Goal: Ask a question: Seek information or help from site administrators or community

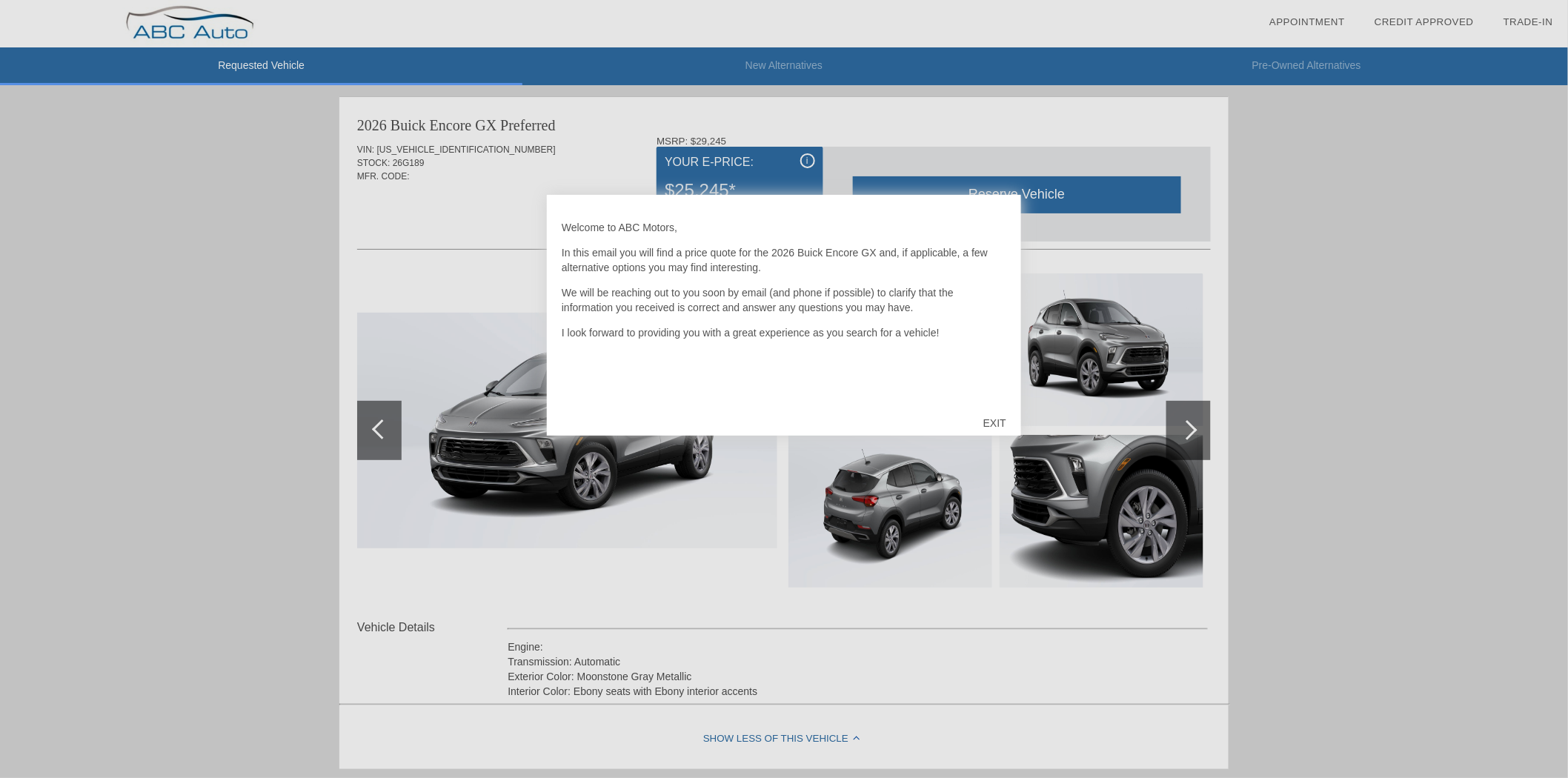
click at [996, 418] on div "EXIT" at bounding box center [995, 423] width 53 height 45
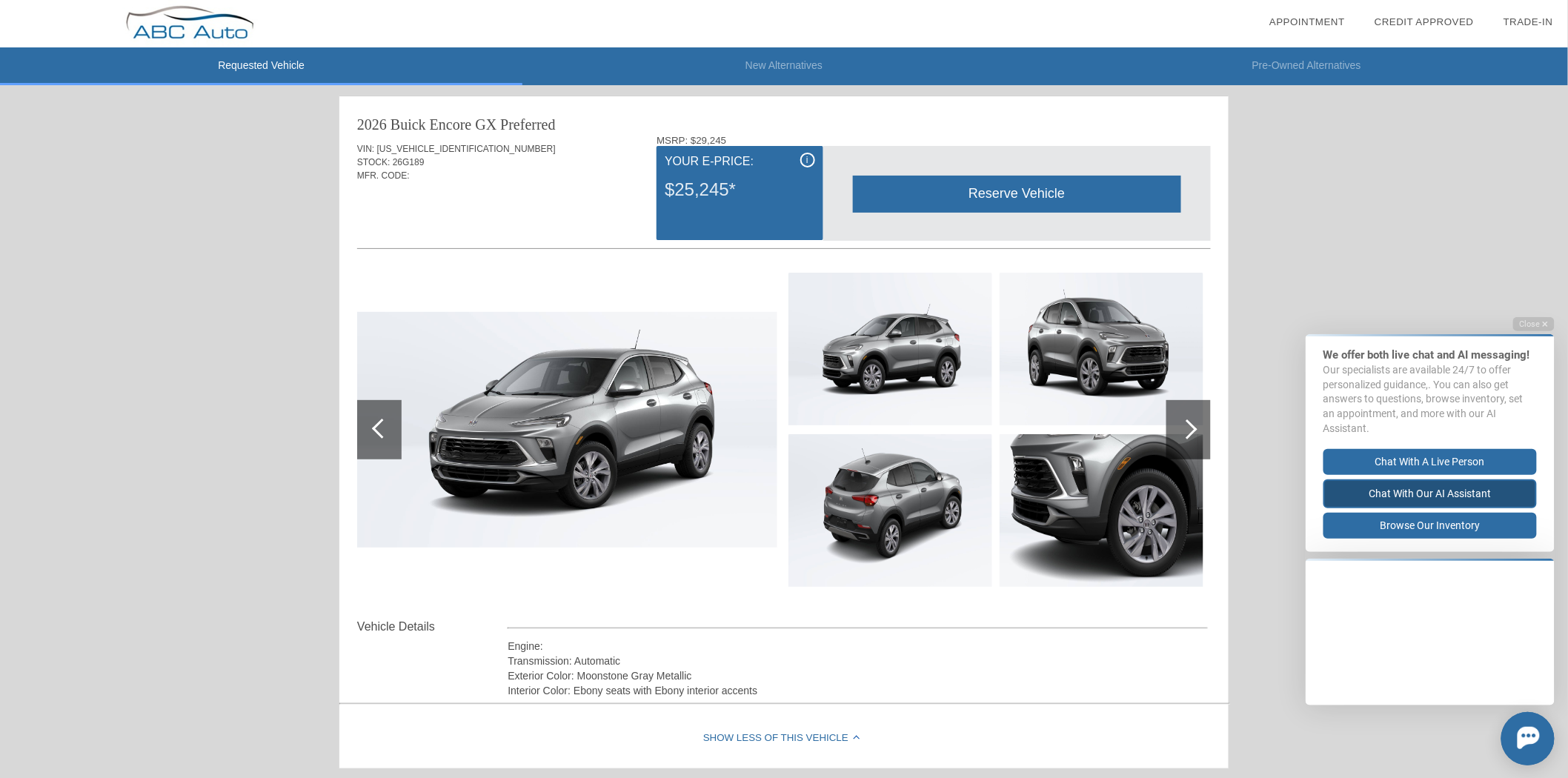
click at [1424, 491] on button "Chat with our AI Assistant" at bounding box center [1429, 493] width 214 height 29
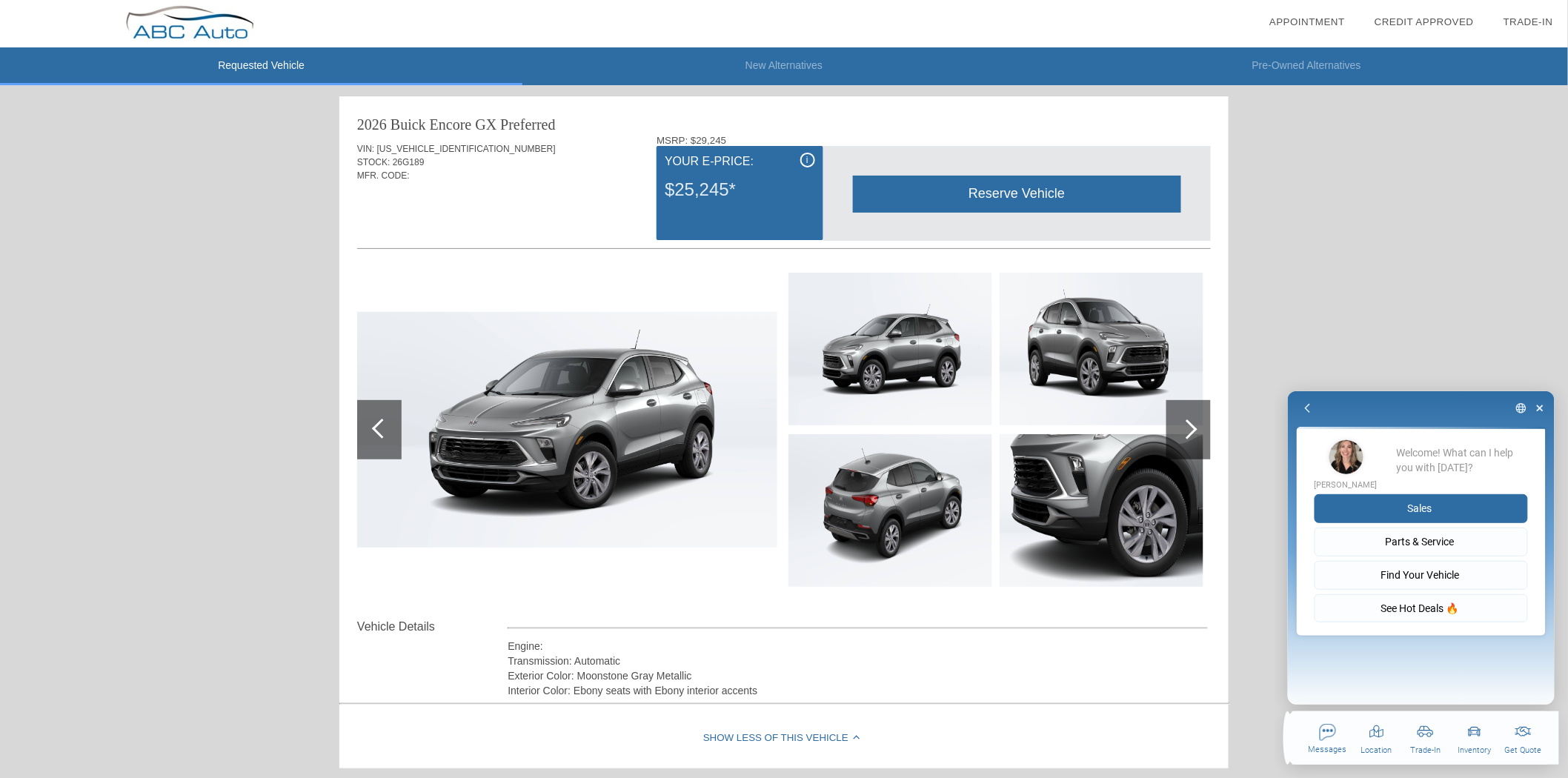
click at [1420, 499] on button "Sales" at bounding box center [1420, 507] width 214 height 29
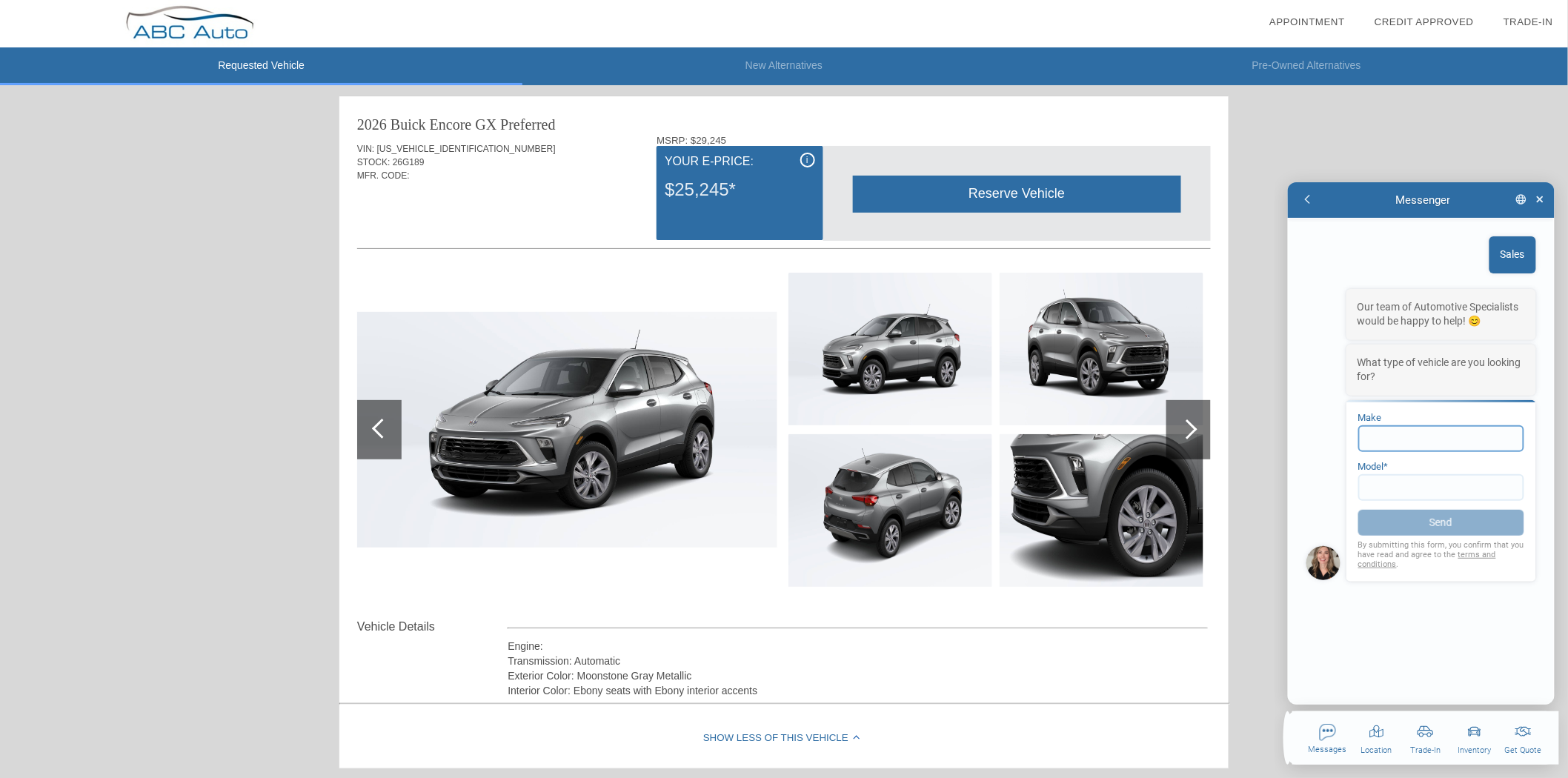
click at [1396, 431] on input at bounding box center [1441, 438] width 166 height 27
type input "Buick"
type input "Encore"
click button "Send" at bounding box center [1441, 522] width 166 height 26
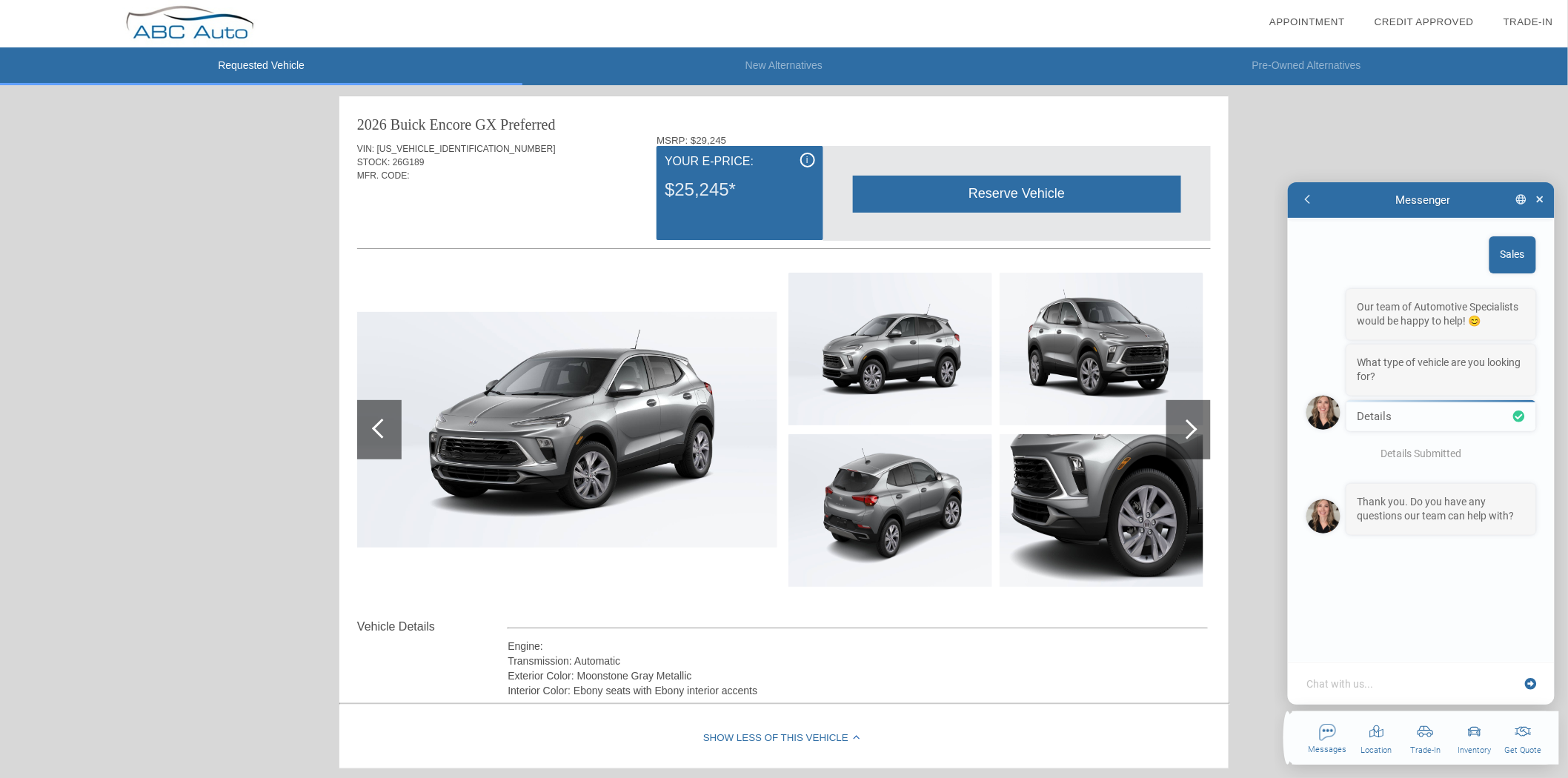
click at [1385, 687] on textarea at bounding box center [1412, 683] width 215 height 15
type textarea "x"
type textarea "ye"
type textarea "x"
type textarea "yea"
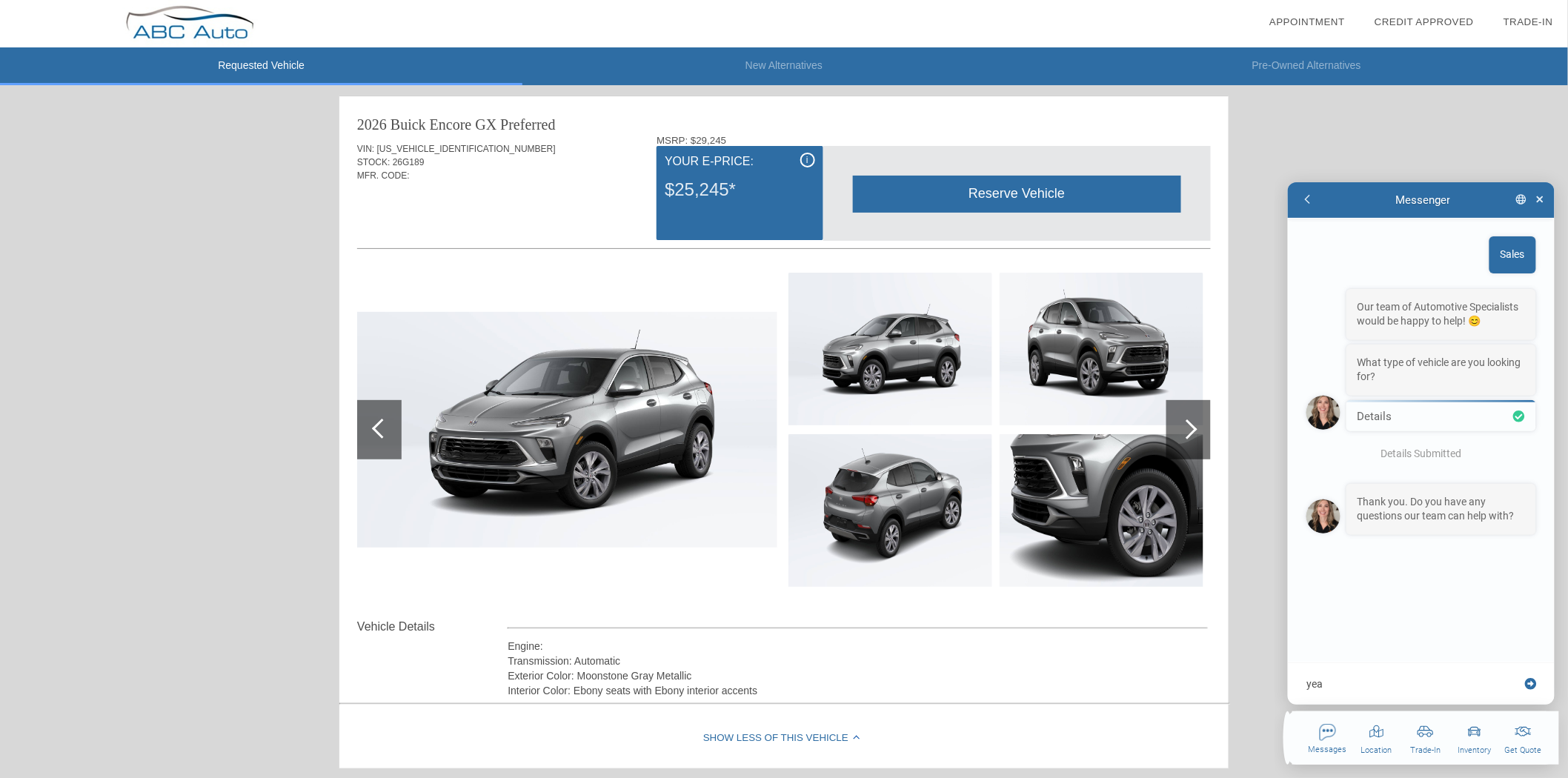
type textarea "x"
type textarea "yeah"
type textarea "x"
type textarea "yeah l"
type textarea "x"
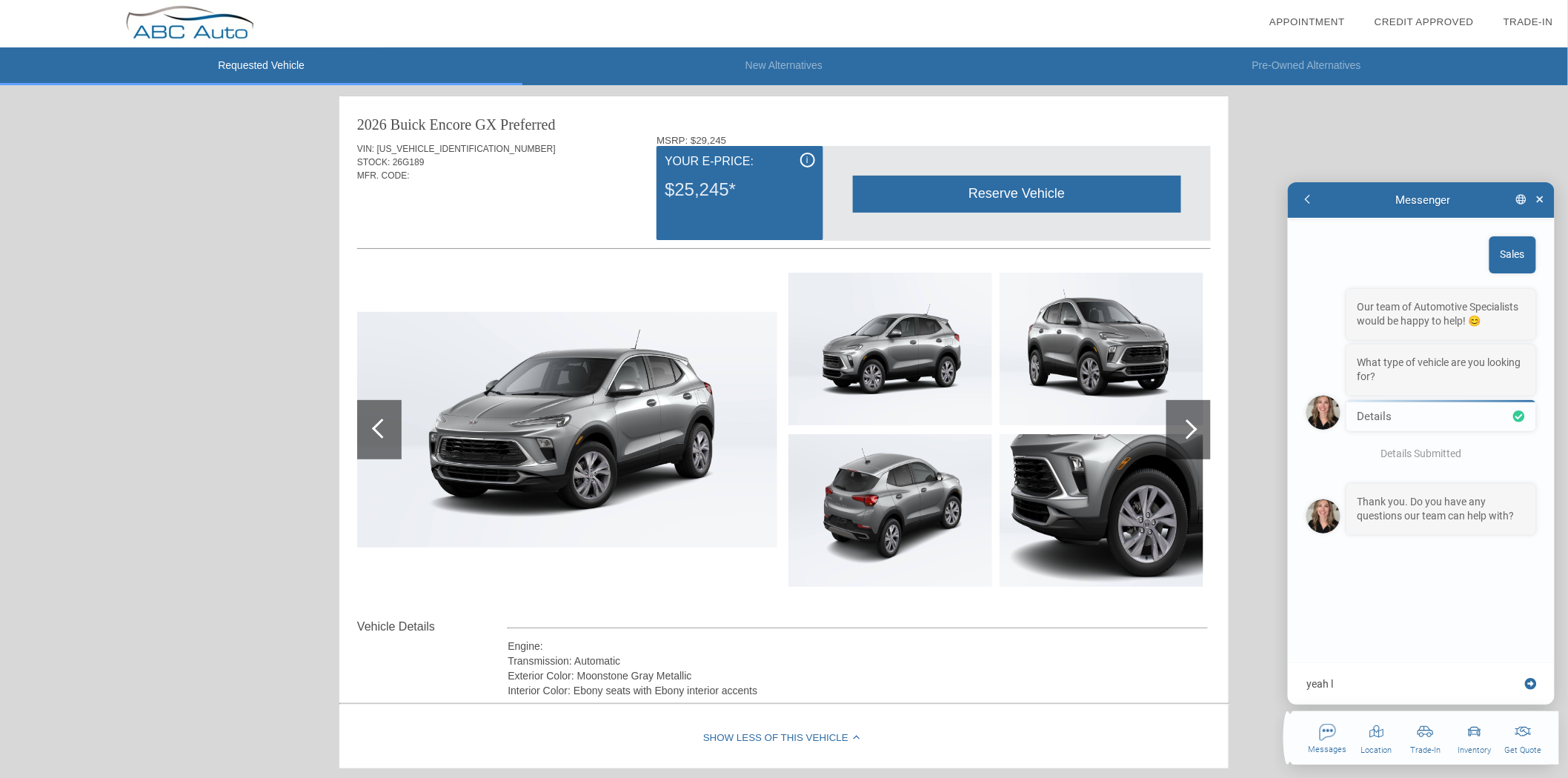
type textarea "yeah lo"
type textarea "x"
type textarea "yeah loo"
type textarea "x"
type textarea "yeah look"
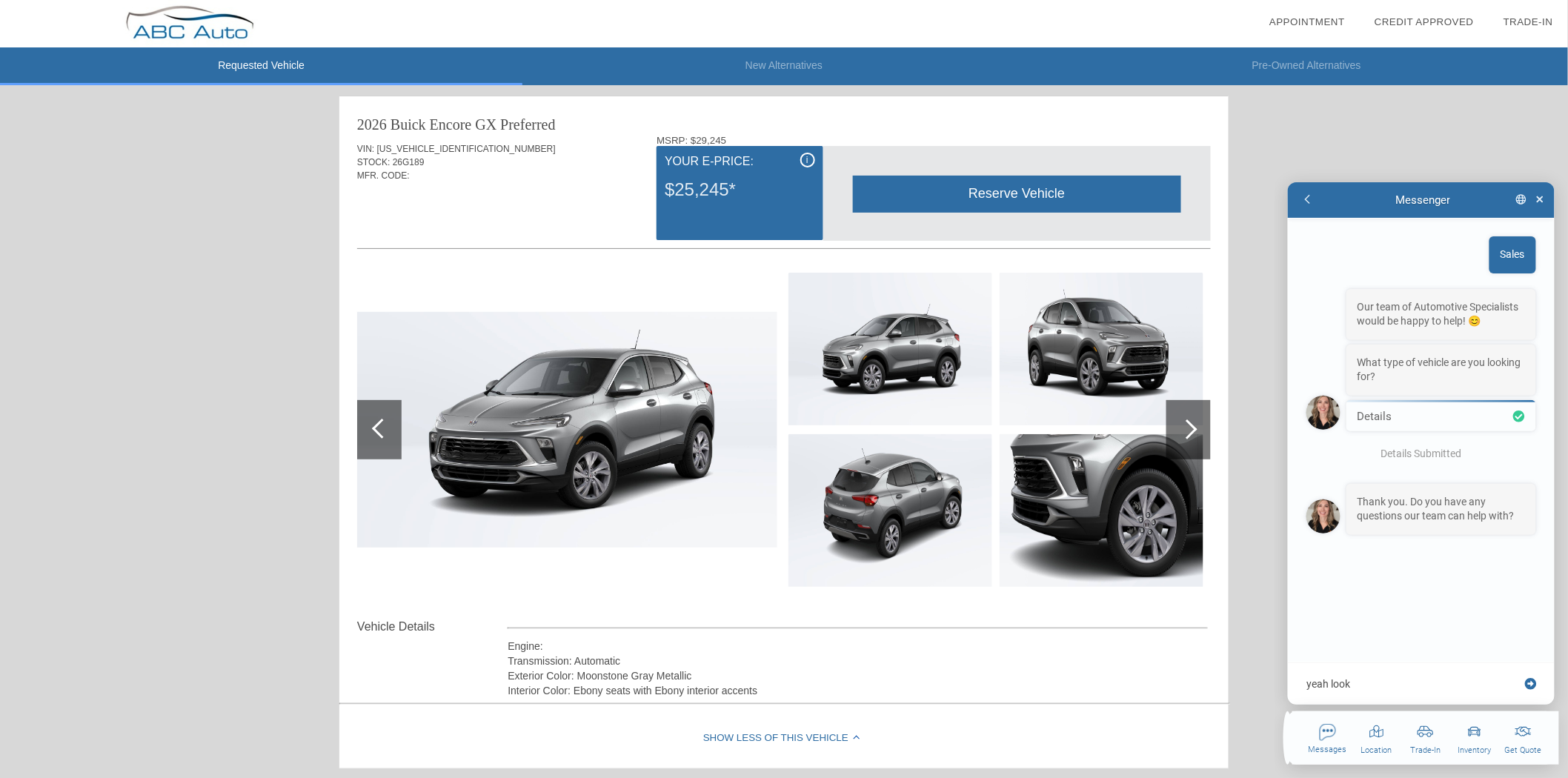
type textarea "x"
type textarea "yeah looki"
type textarea "x"
type textarea "yeah lookin"
type textarea "x"
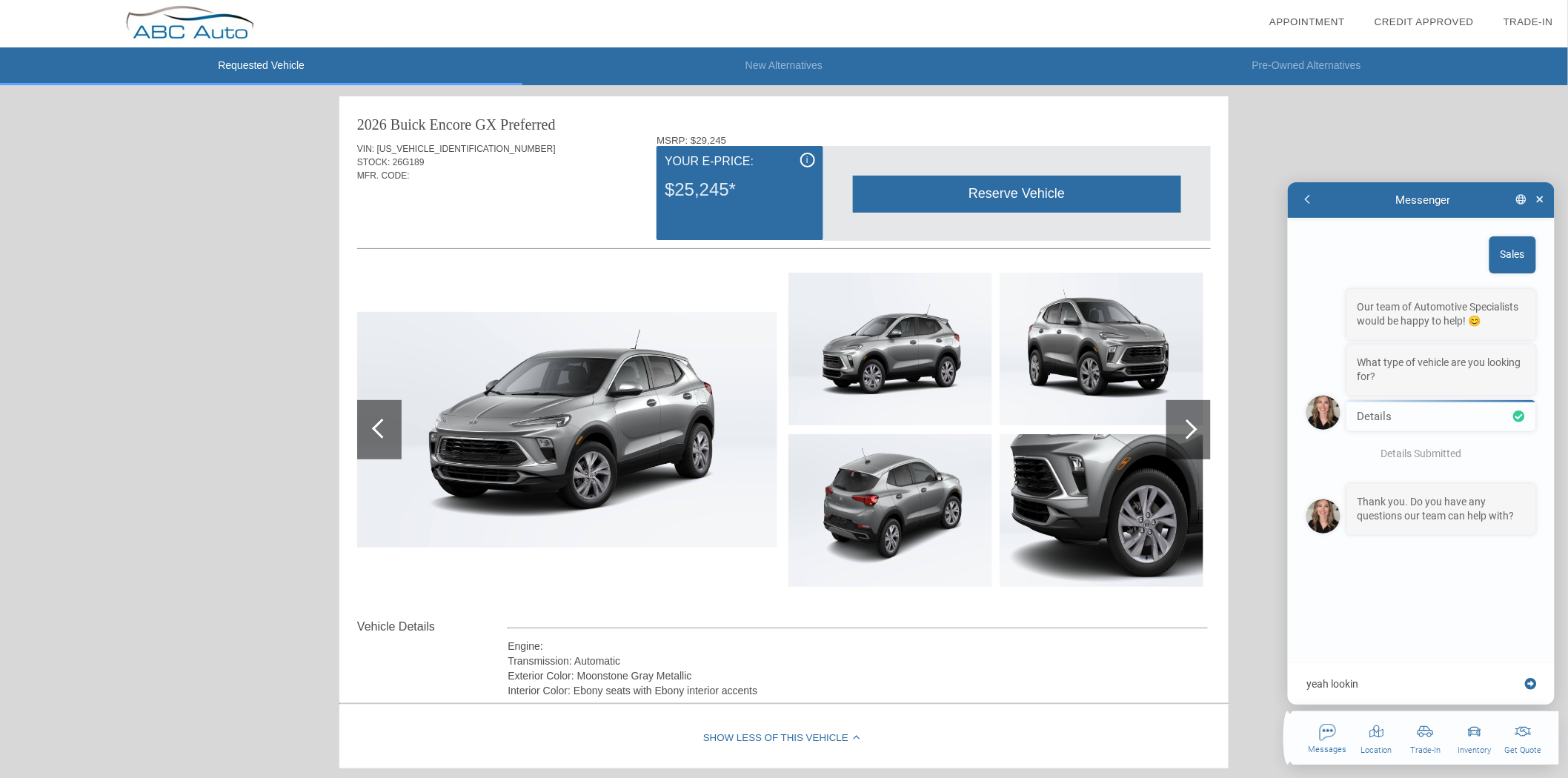
type textarea "yeah looking"
type textarea "x"
type textarea "yeah looking"
type textarea "x"
type textarea "yeah looking f"
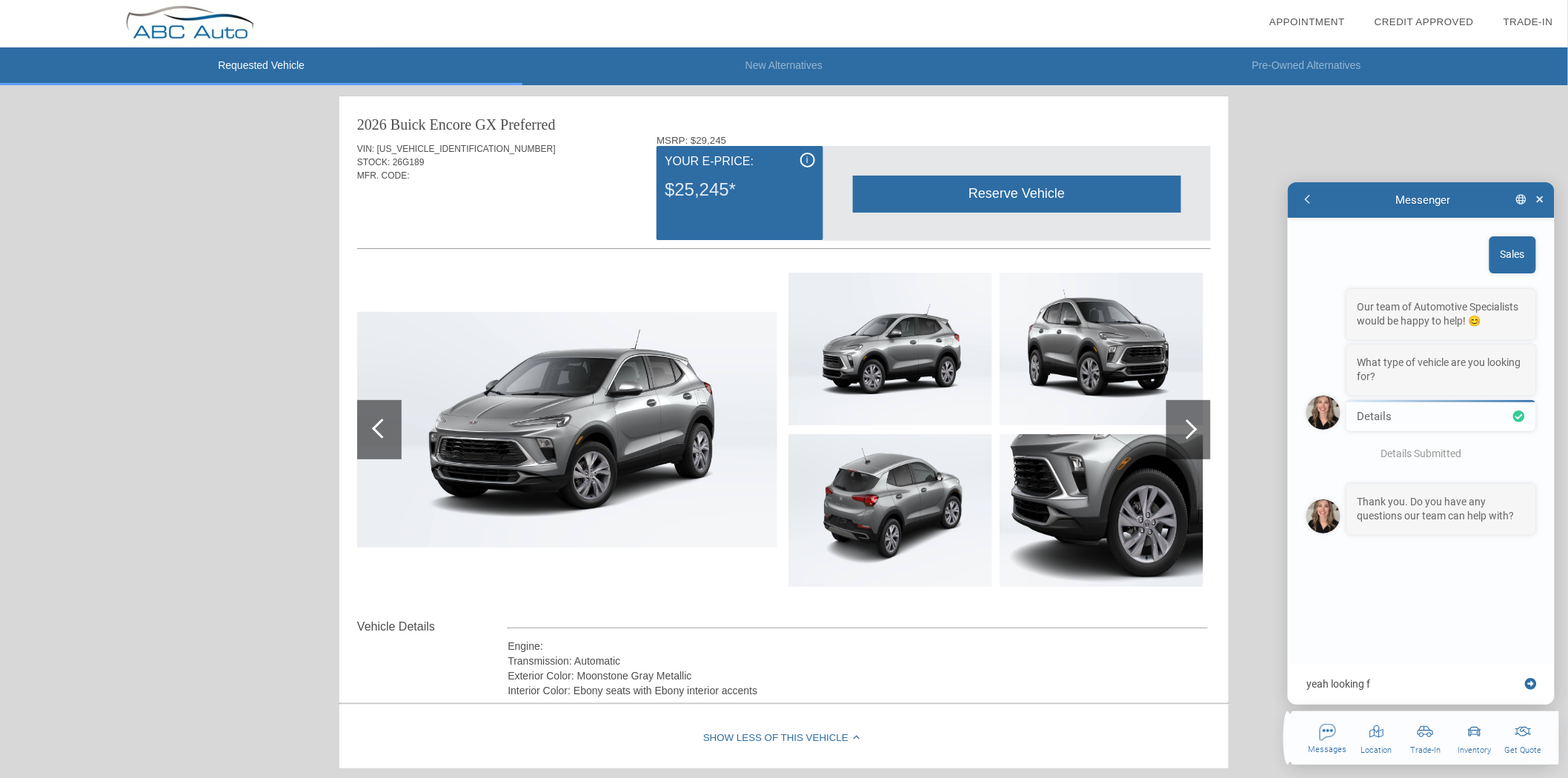
type textarea "x"
type textarea "yeah looking fo"
type textarea "x"
type textarea "yeah looking for"
type textarea "x"
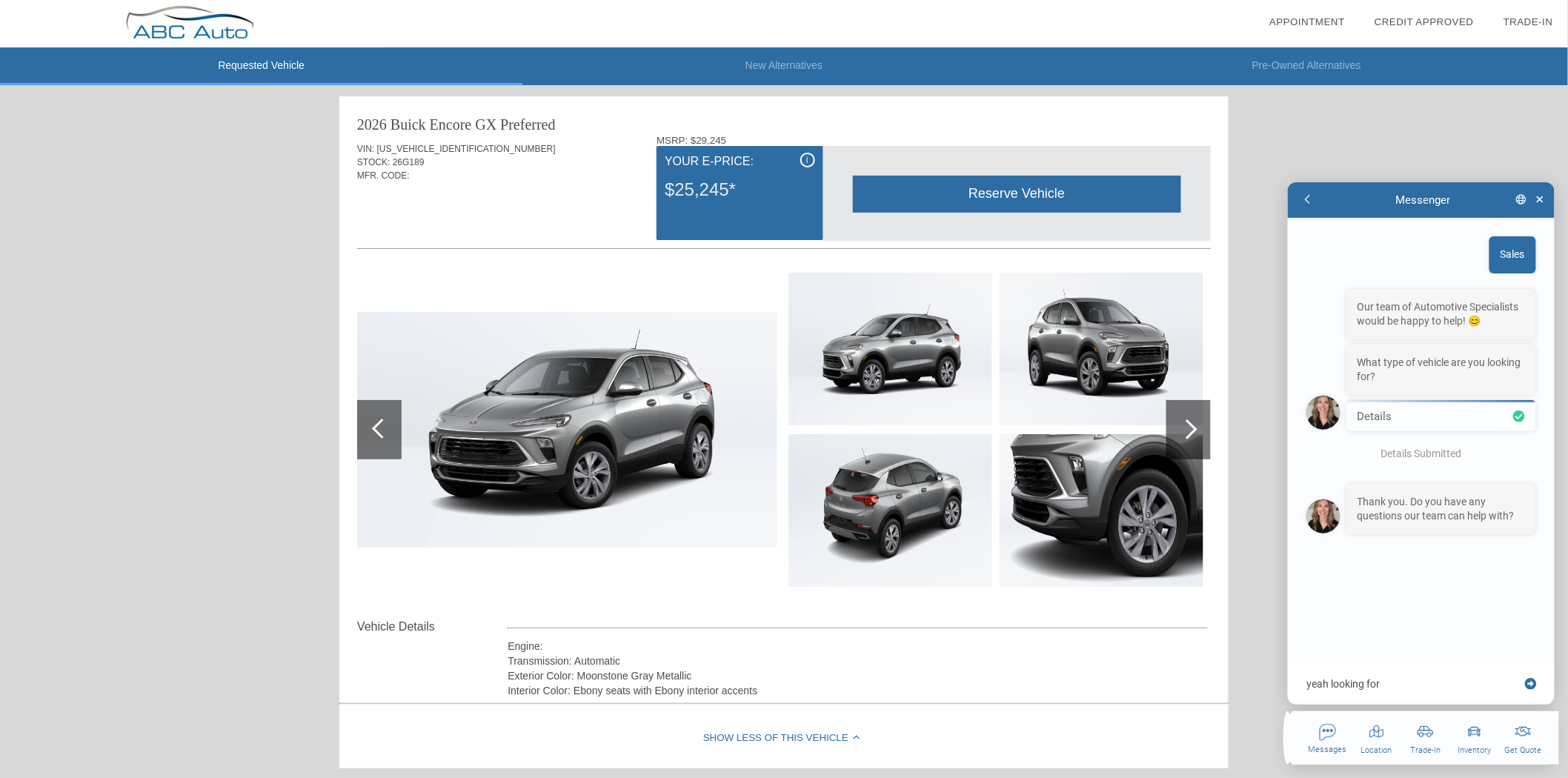
type textarea "yeah looking for"
type textarea "x"
type textarea "yeah looking for a"
type textarea "x"
type textarea "yeah looking for a"
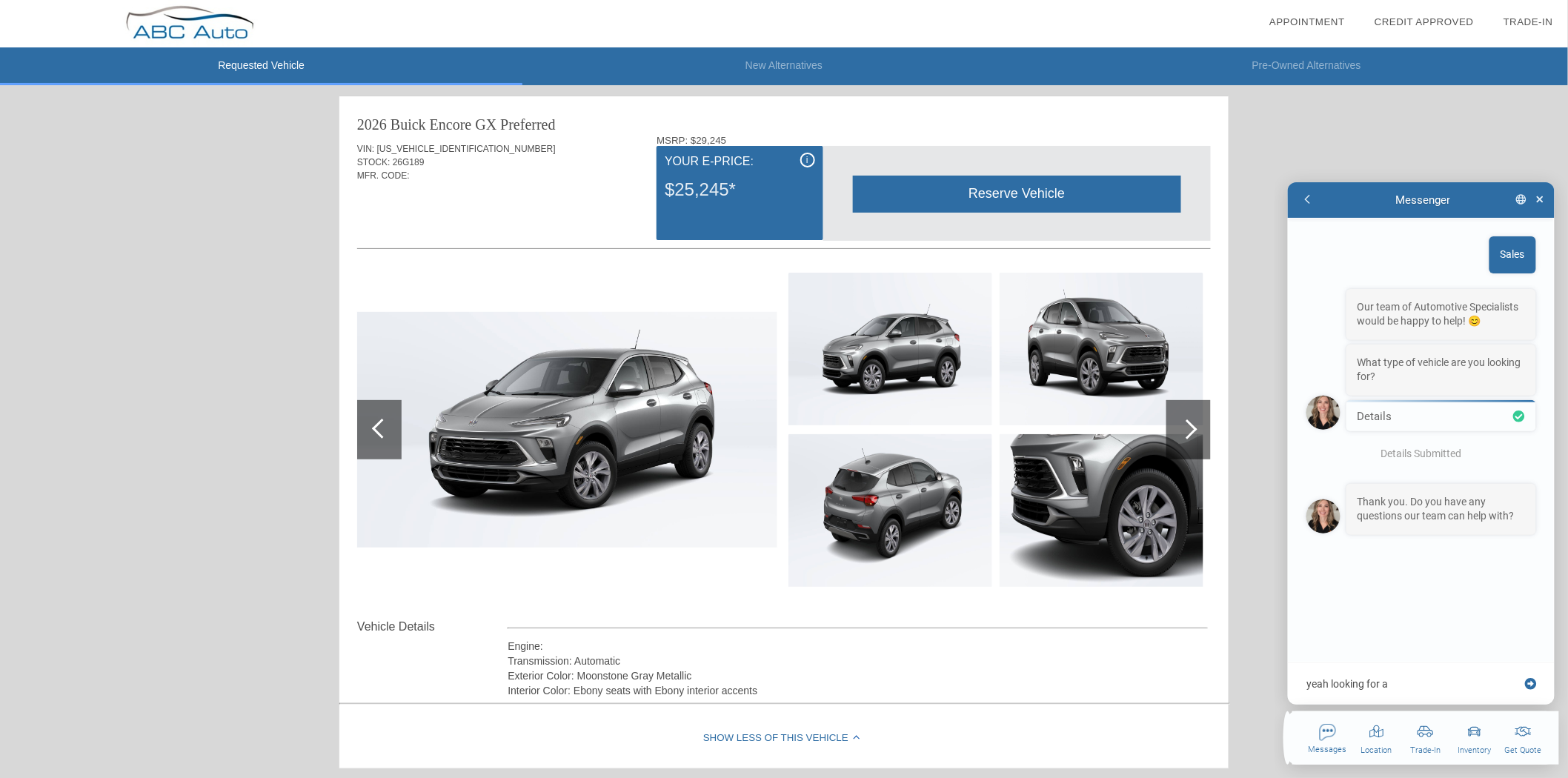
type textarea "x"
type textarea "yeah looking for a g"
type textarea "x"
type textarea "yeah looking for a go"
type textarea "x"
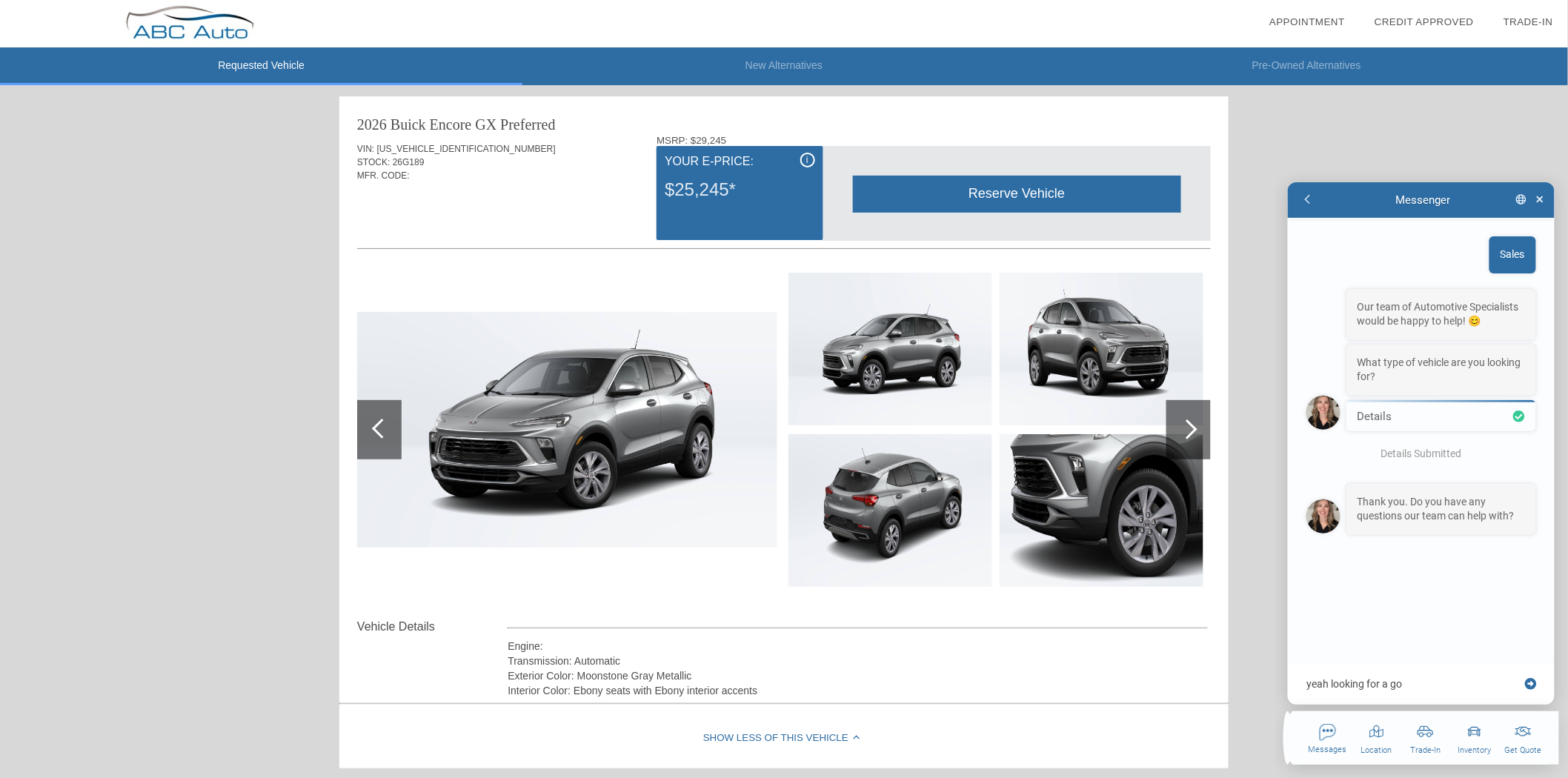
type textarea "yeah looking for a goo"
type textarea "x"
type textarea "yeah looking for a good"
type textarea "x"
type textarea "yeah looking for a good"
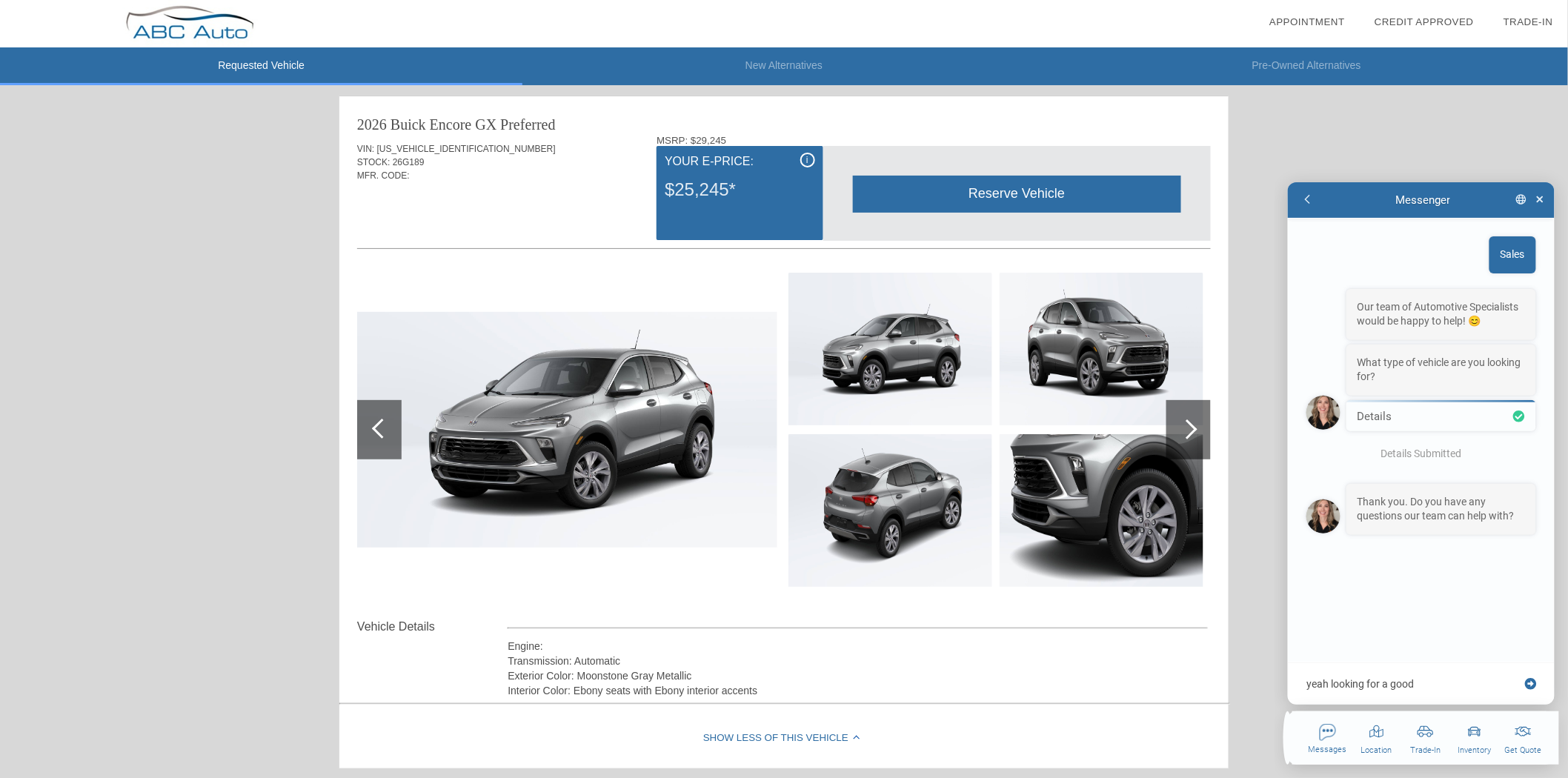
type textarea "x"
type textarea "yeah looking for a good p"
type textarea "x"
type textarea "yeah looking for a good pr"
type textarea "x"
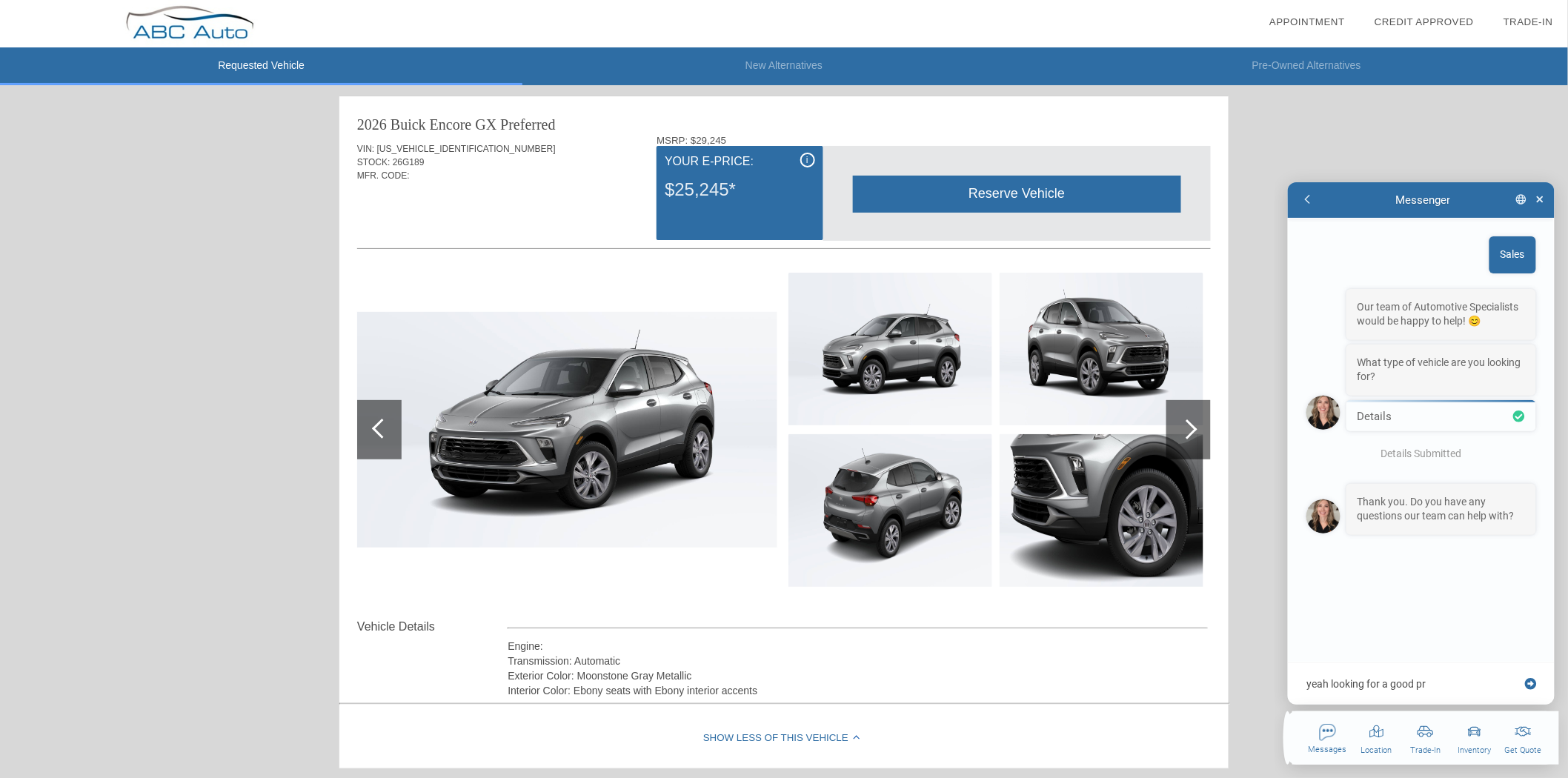
type textarea "yeah looking for a good pri"
type textarea "x"
type textarea "yeah looking for a good pric"
type textarea "x"
type textarea "yeah looking for a good price"
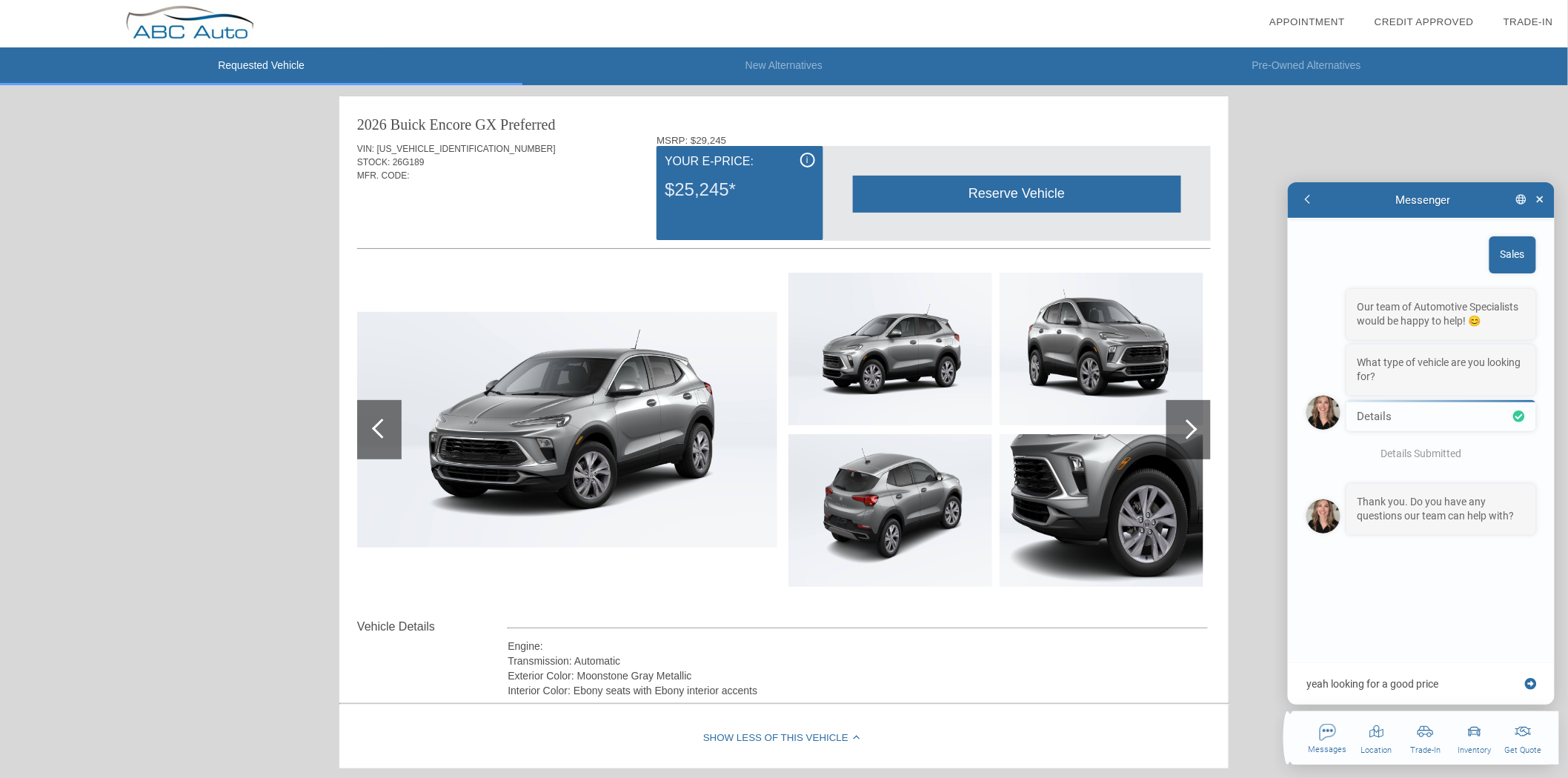
type textarea "x"
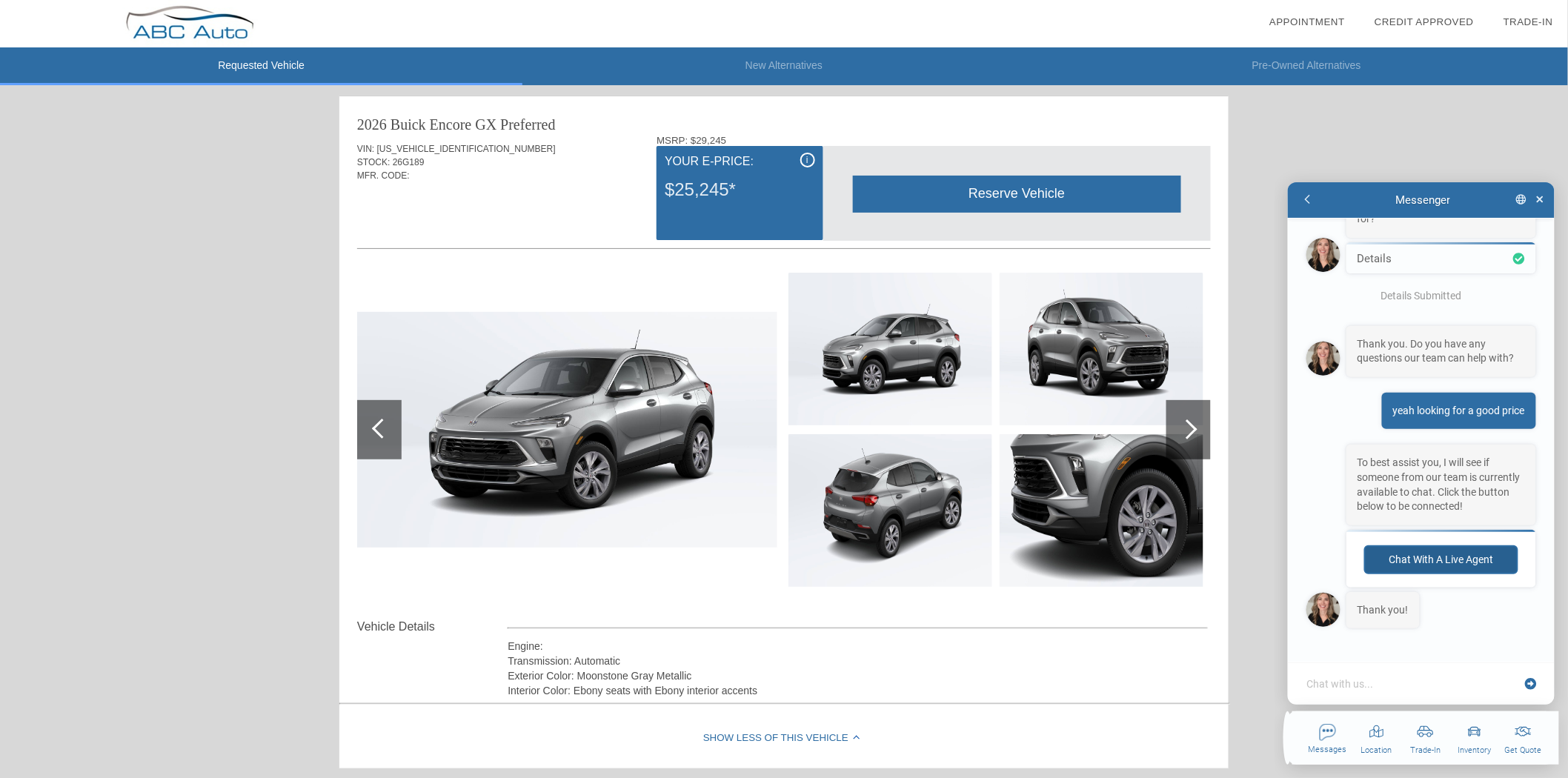
scroll to position [197, 0]
click at [1440, 564] on button "Chat with a live agent" at bounding box center [1440, 559] width 154 height 29
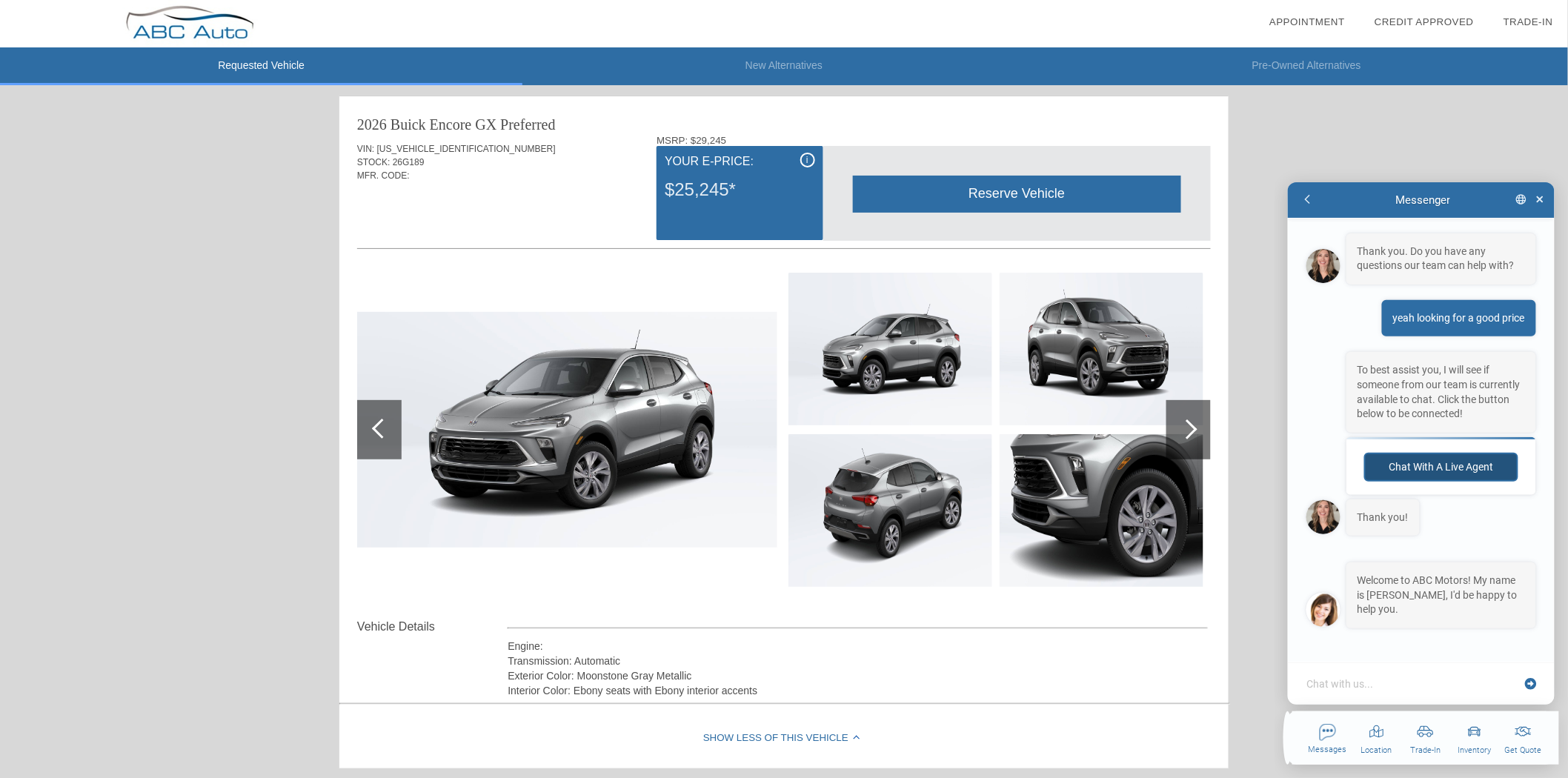
scroll to position [292, 0]
click at [1381, 679] on textarea at bounding box center [1412, 683] width 215 height 15
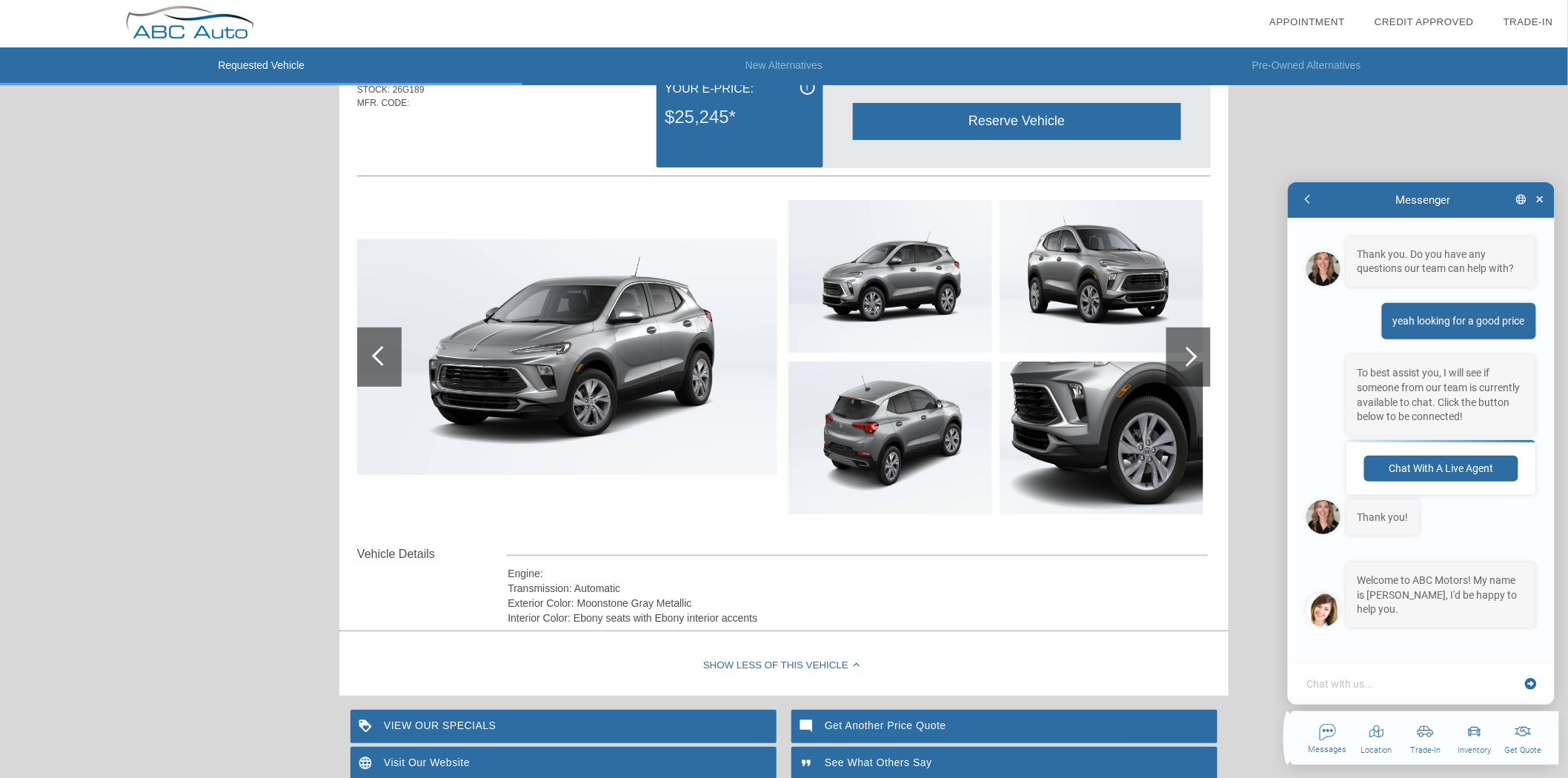
scroll to position [165, 0]
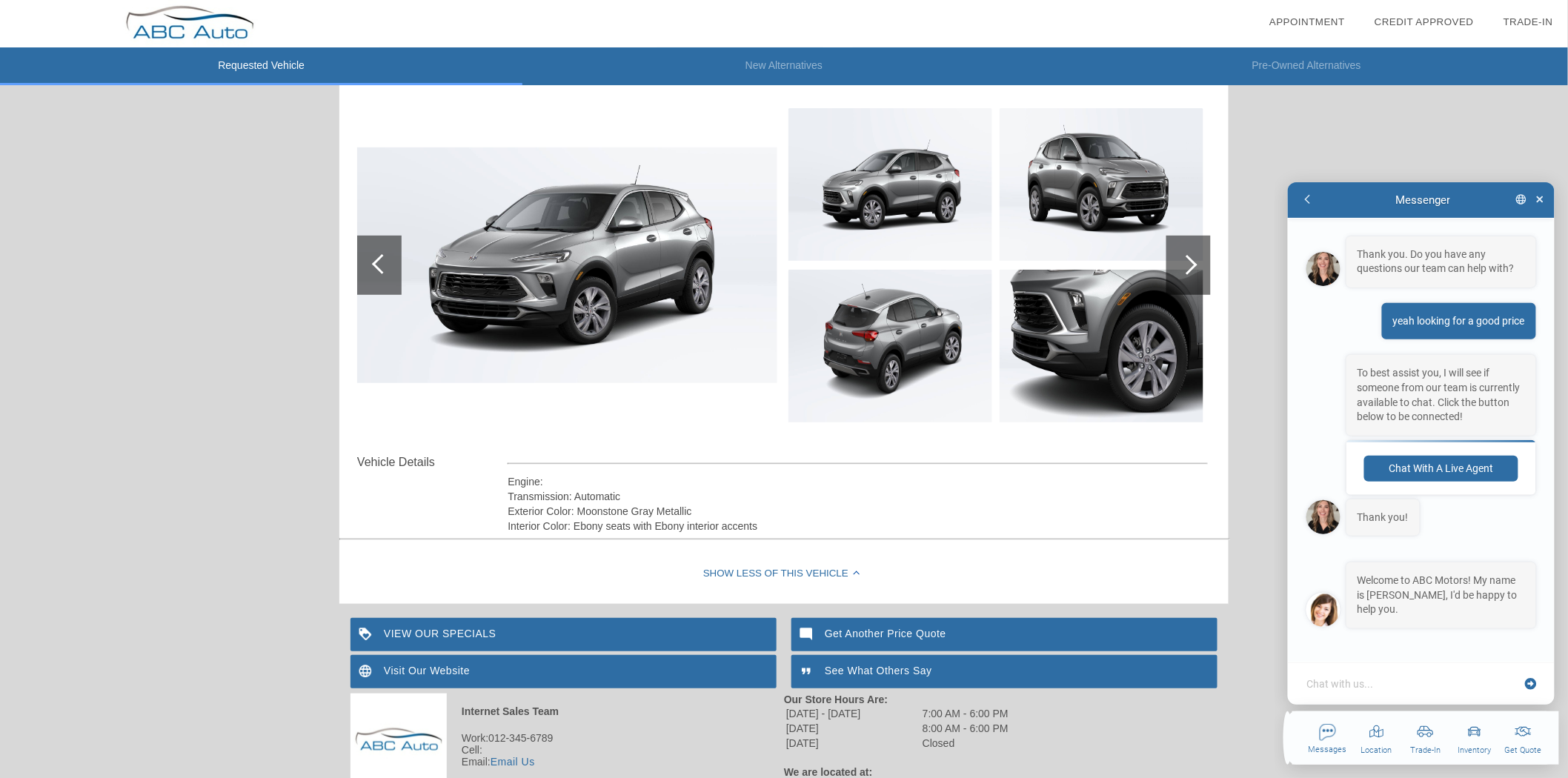
type textarea "x"
type textarea "H"
type textarea "x"
type textarea "Hi"
type textarea "x"
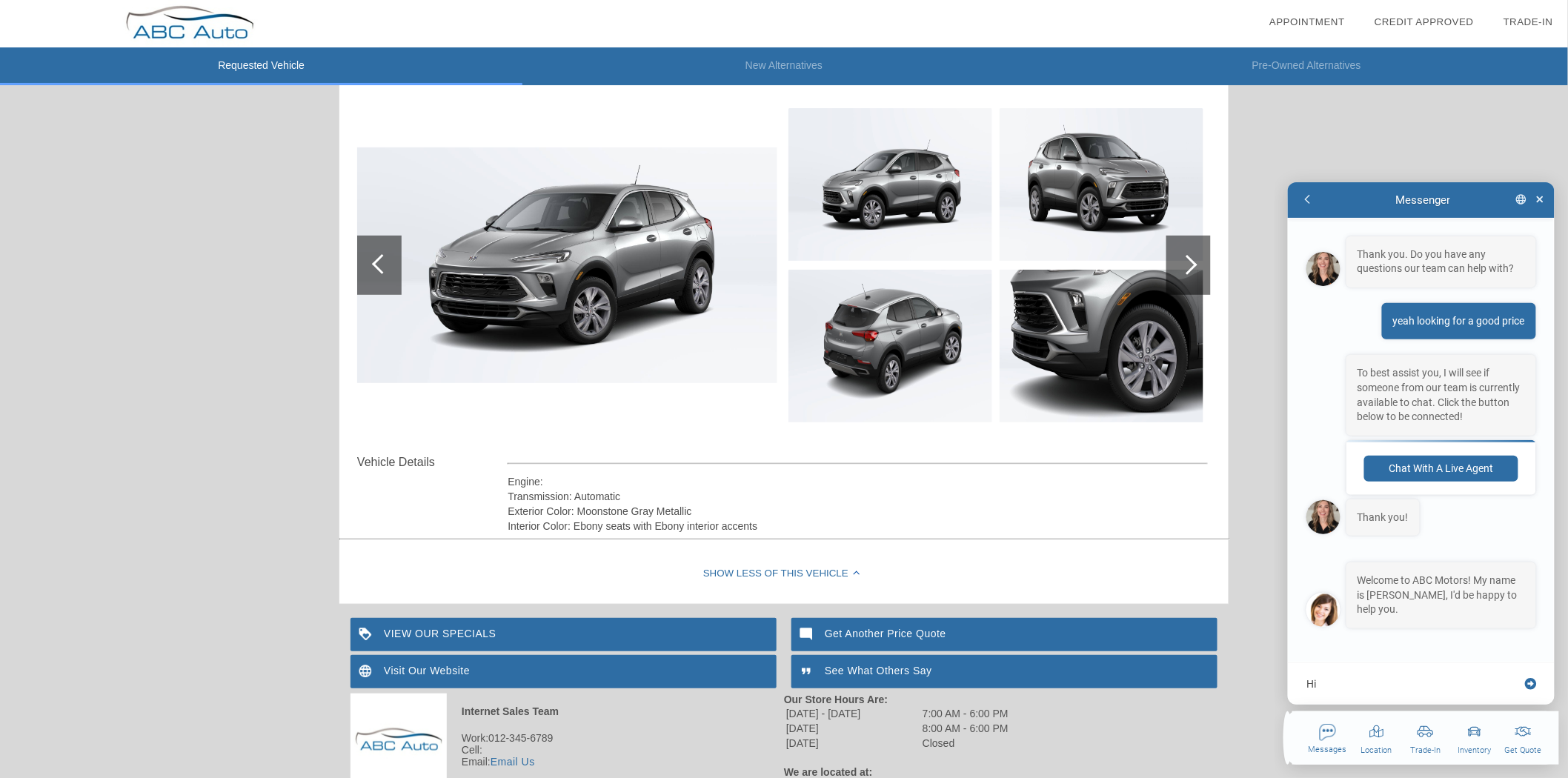
type textarea "Hi"
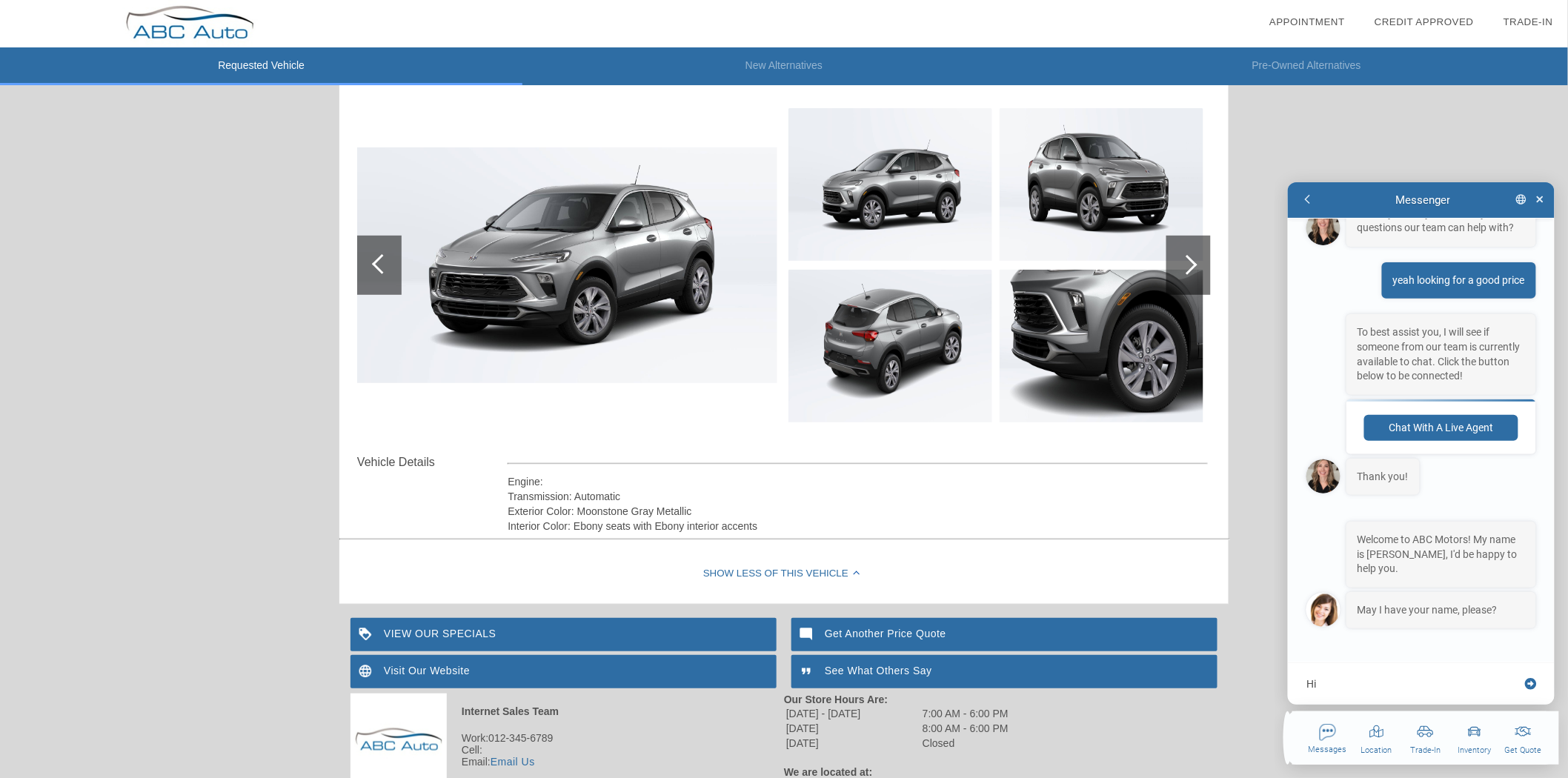
type textarea "x"
type textarea "Hi A"
type textarea "x"
type textarea "Hi An"
type textarea "x"
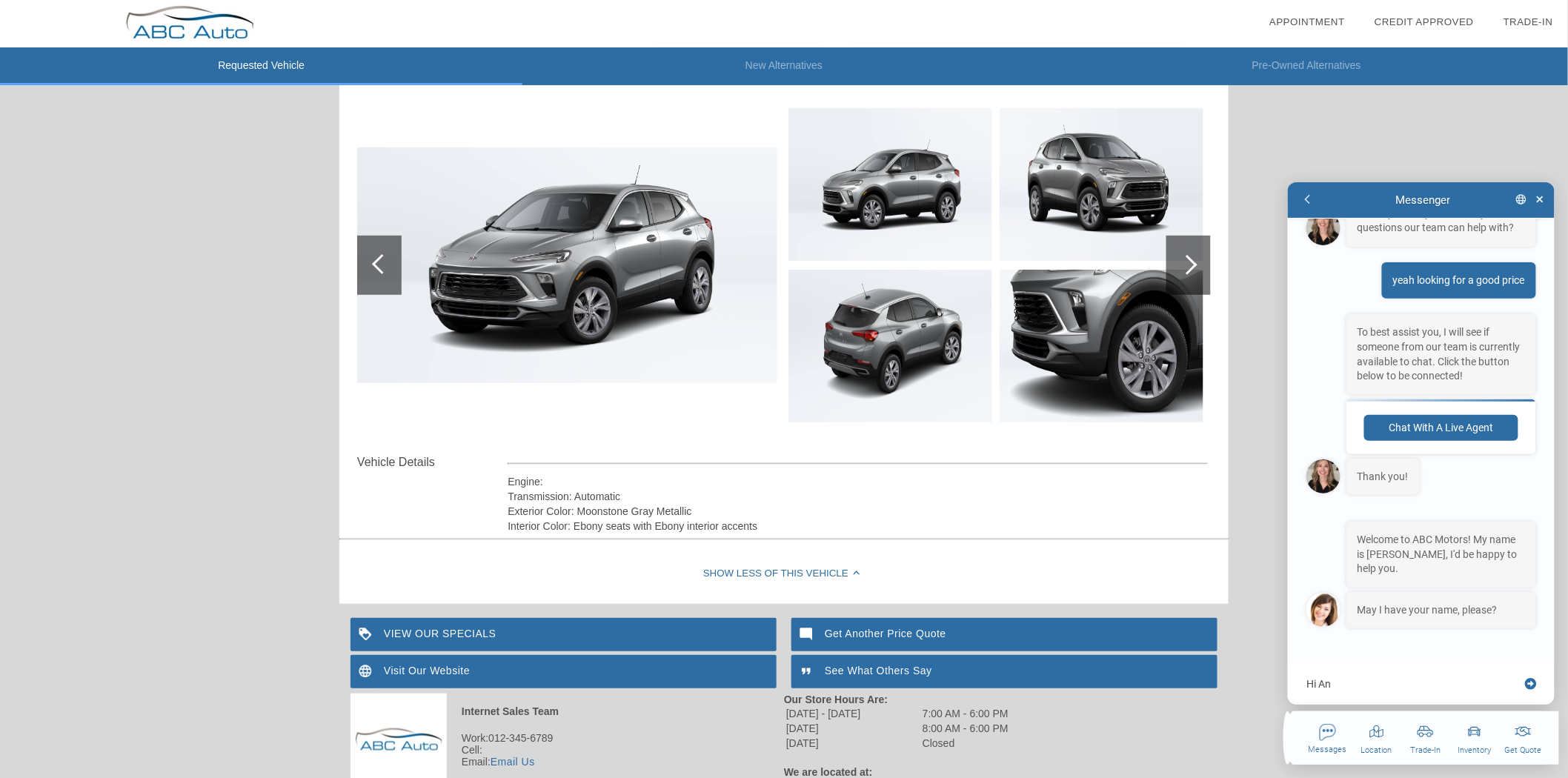
type textarea "Hi Ang"
type textarea "x"
type textarea "Hi Ange"
type textarea "x"
type textarea "Hi [PERSON_NAME]"
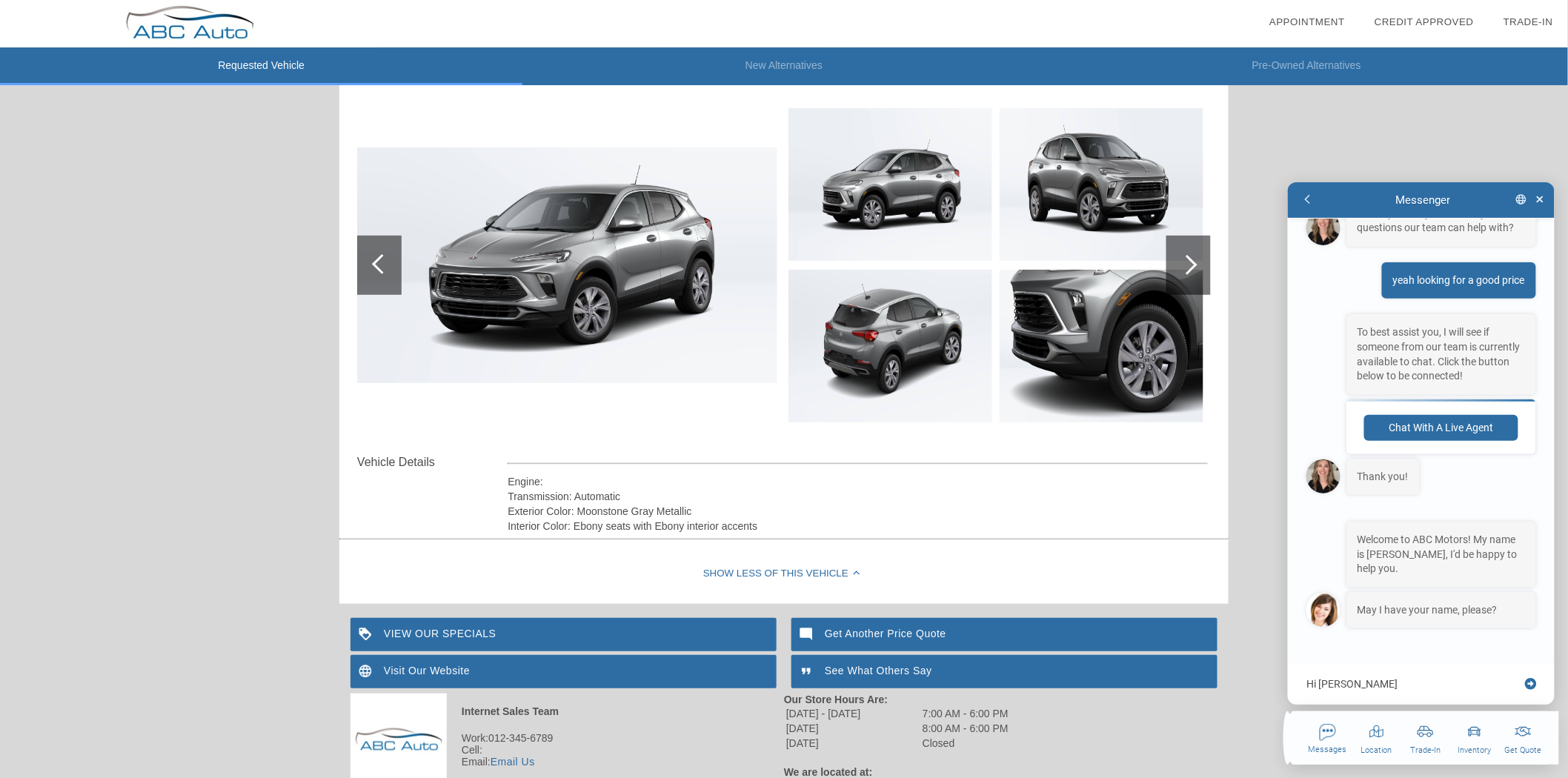
type textarea "x"
type textarea "Hi [PERSON_NAME]"
type textarea "x"
type textarea "Hi [PERSON_NAME]"
type textarea "x"
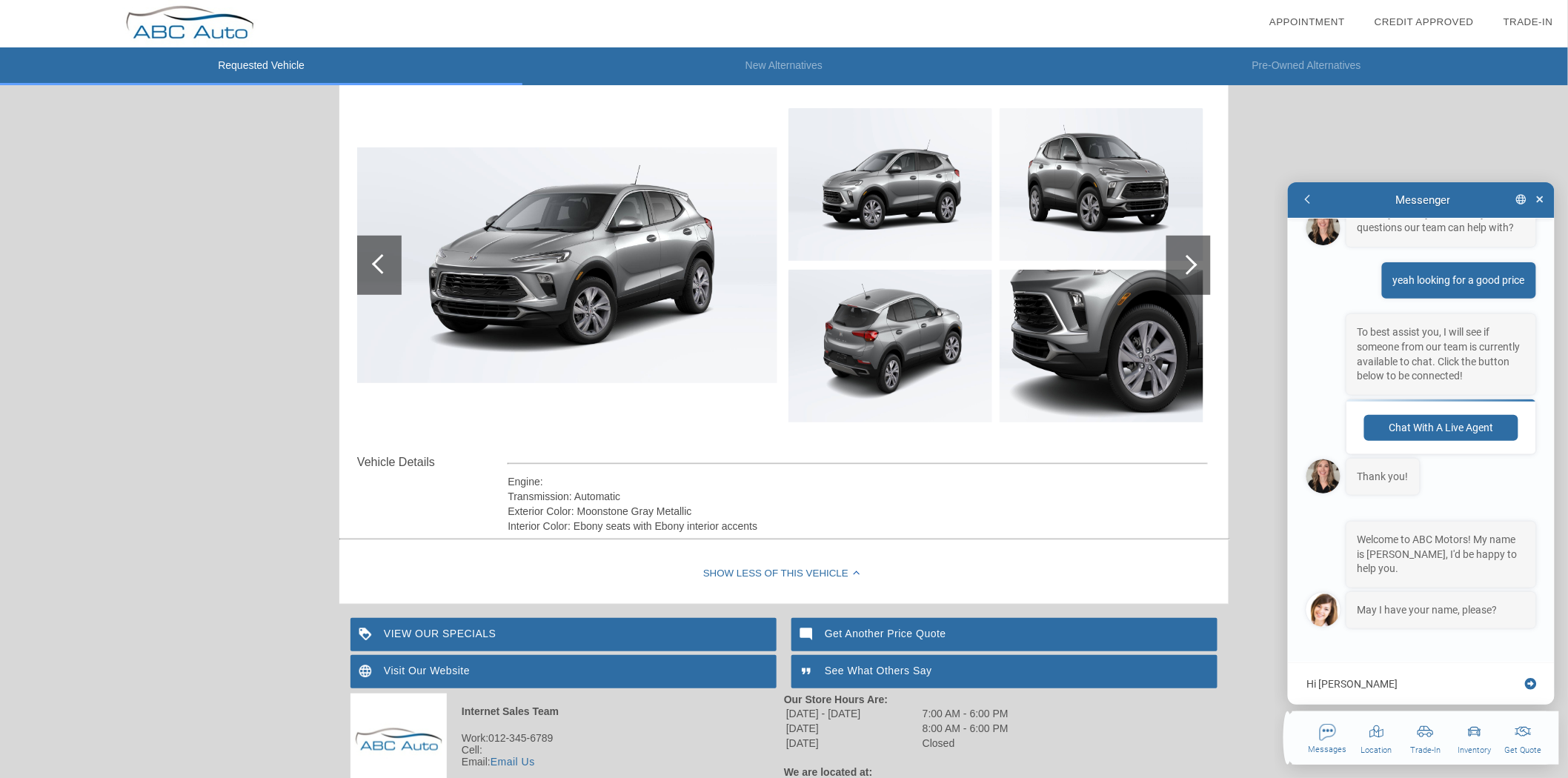
type textarea "Hi [PERSON_NAME] -"
type textarea "x"
type textarea "Hi [PERSON_NAME] -"
type textarea "x"
type textarea "Hi [PERSON_NAME]"
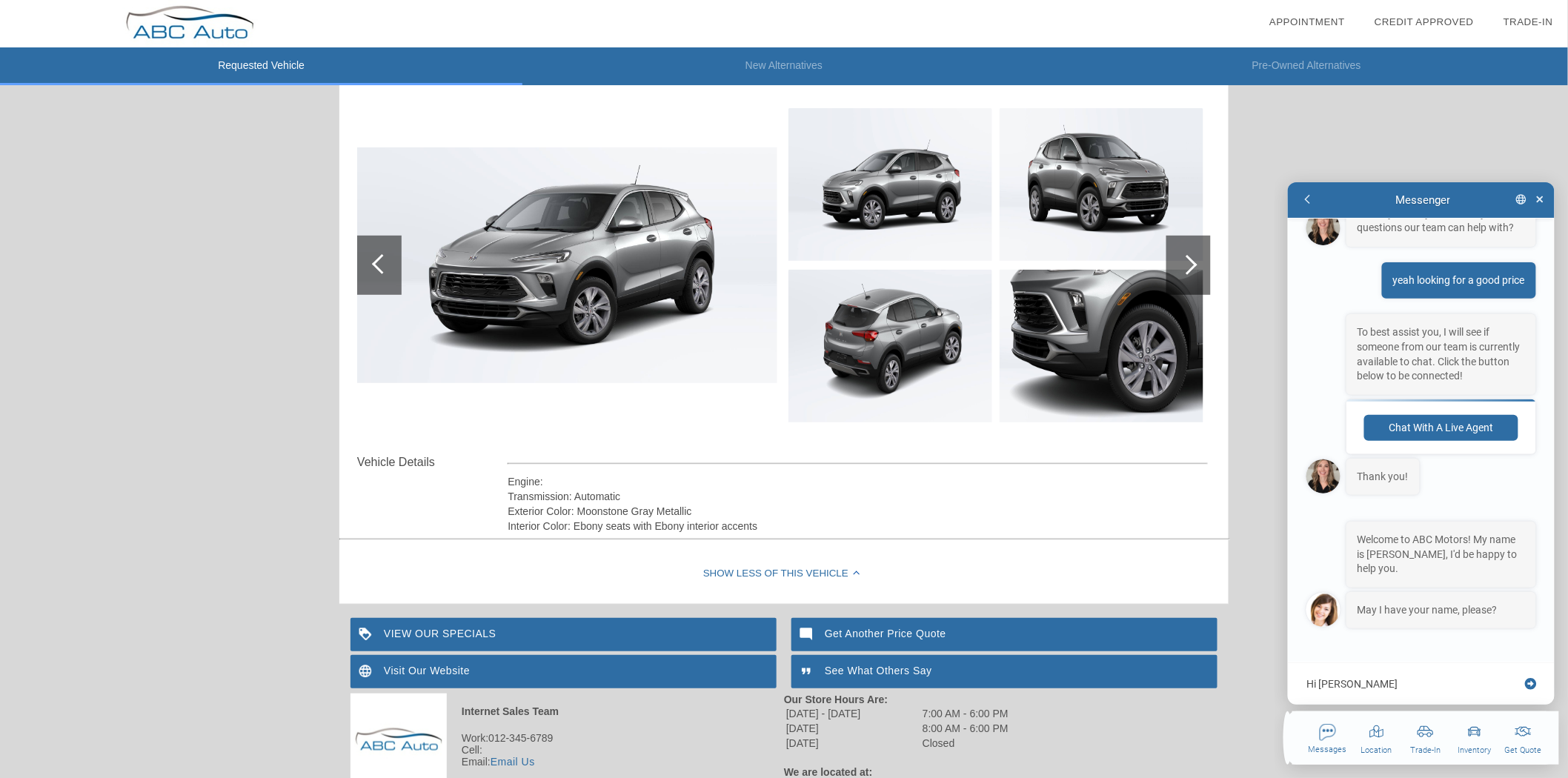
type textarea "x"
type textarea "Hi [PERSON_NAME] - th"
type textarea "x"
type textarea "Hi [PERSON_NAME]"
type textarea "x"
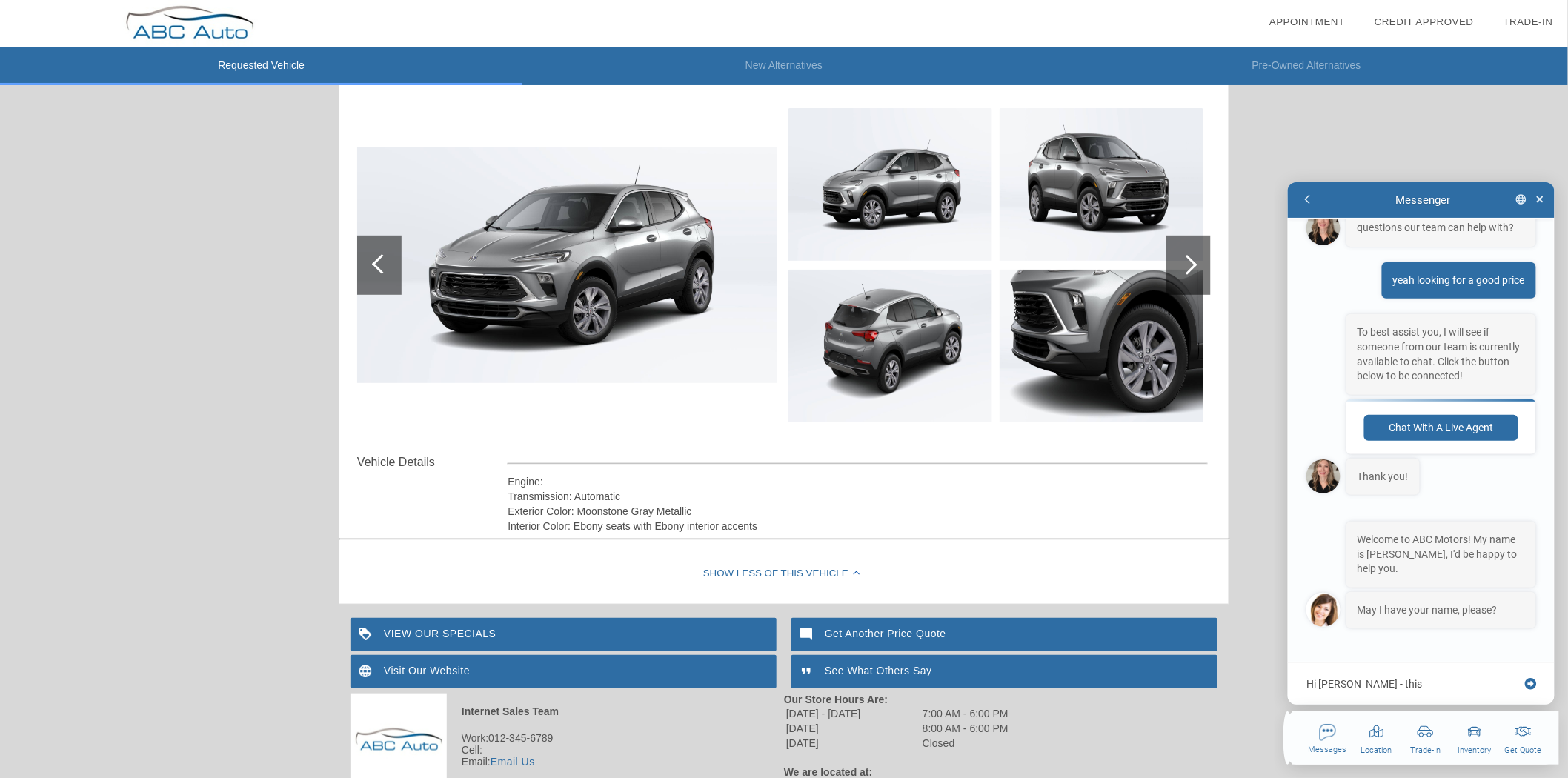
type textarea "Hi [PERSON_NAME] - this"
type textarea "x"
type textarea "Hi [PERSON_NAME] - this i"
type textarea "x"
type textarea "Hi [PERSON_NAME] - this is"
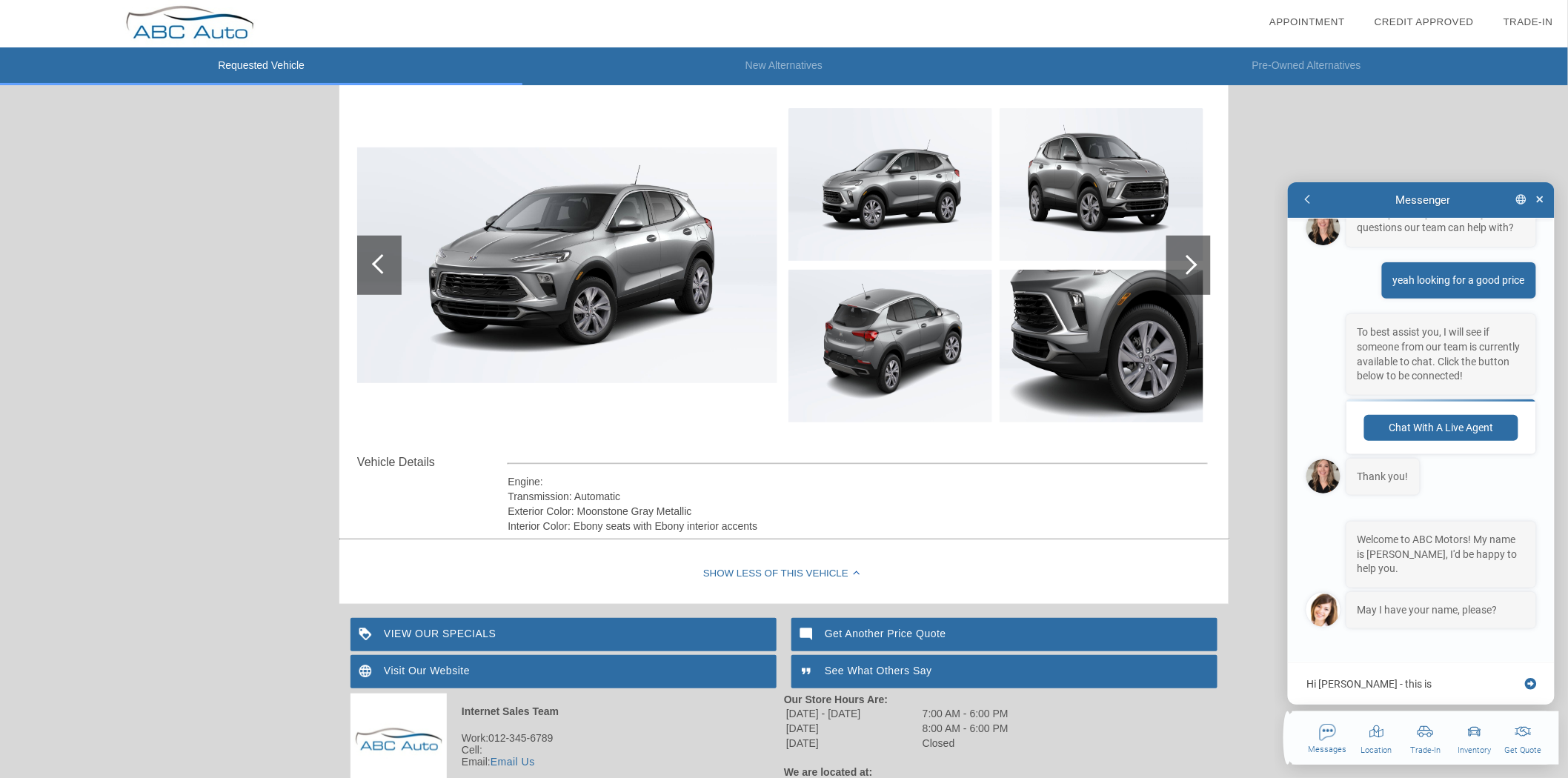
type textarea "x"
type textarea "Hi [PERSON_NAME] - this is"
type textarea "x"
type textarea "Hi [PERSON_NAME] - this is w"
type textarea "x"
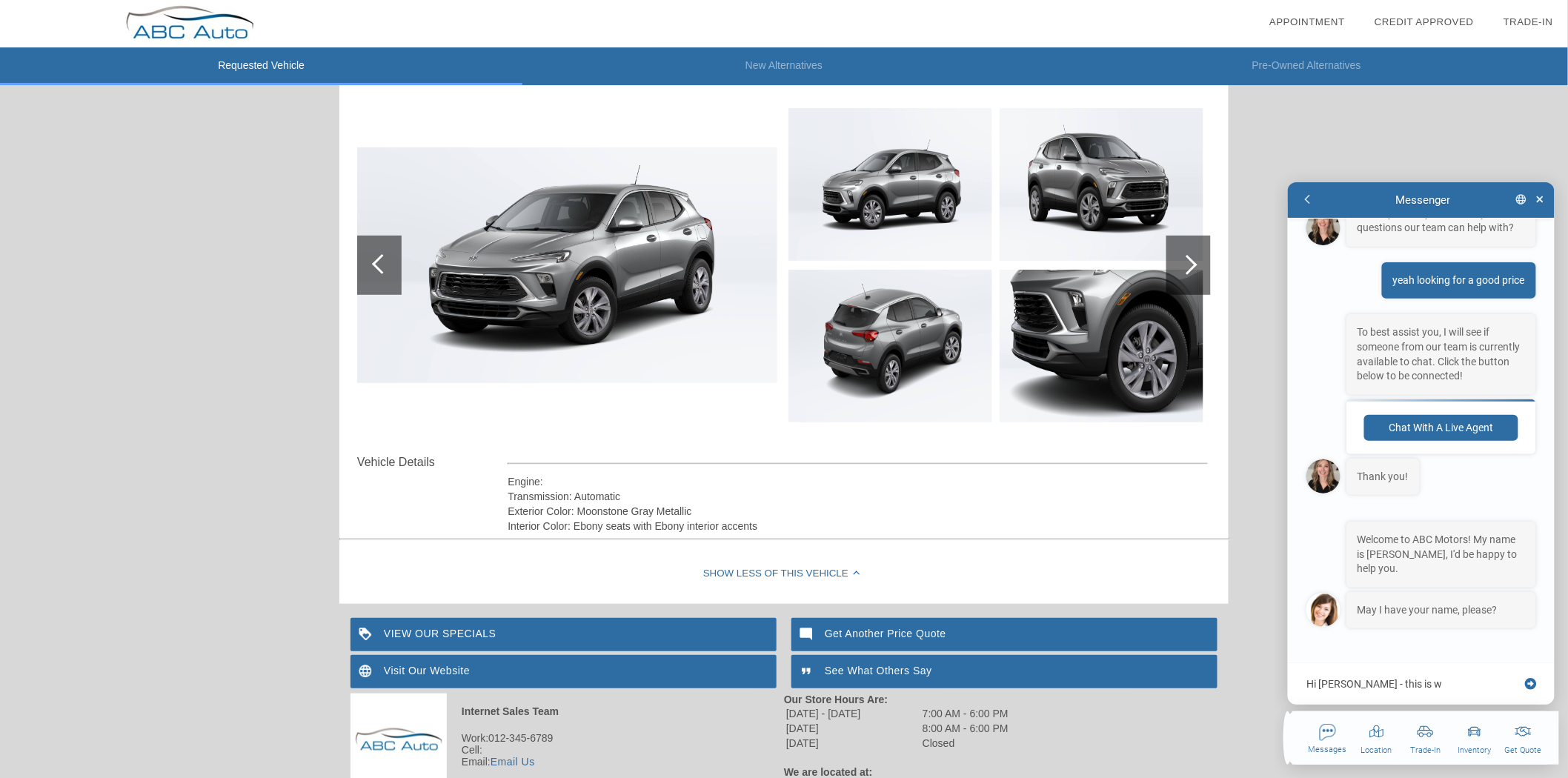
type textarea "Hi [PERSON_NAME] - this is wi"
type textarea "x"
type textarea "Hi [PERSON_NAME] - this is w"
type textarea "x"
type textarea "Hi [PERSON_NAME] - this is"
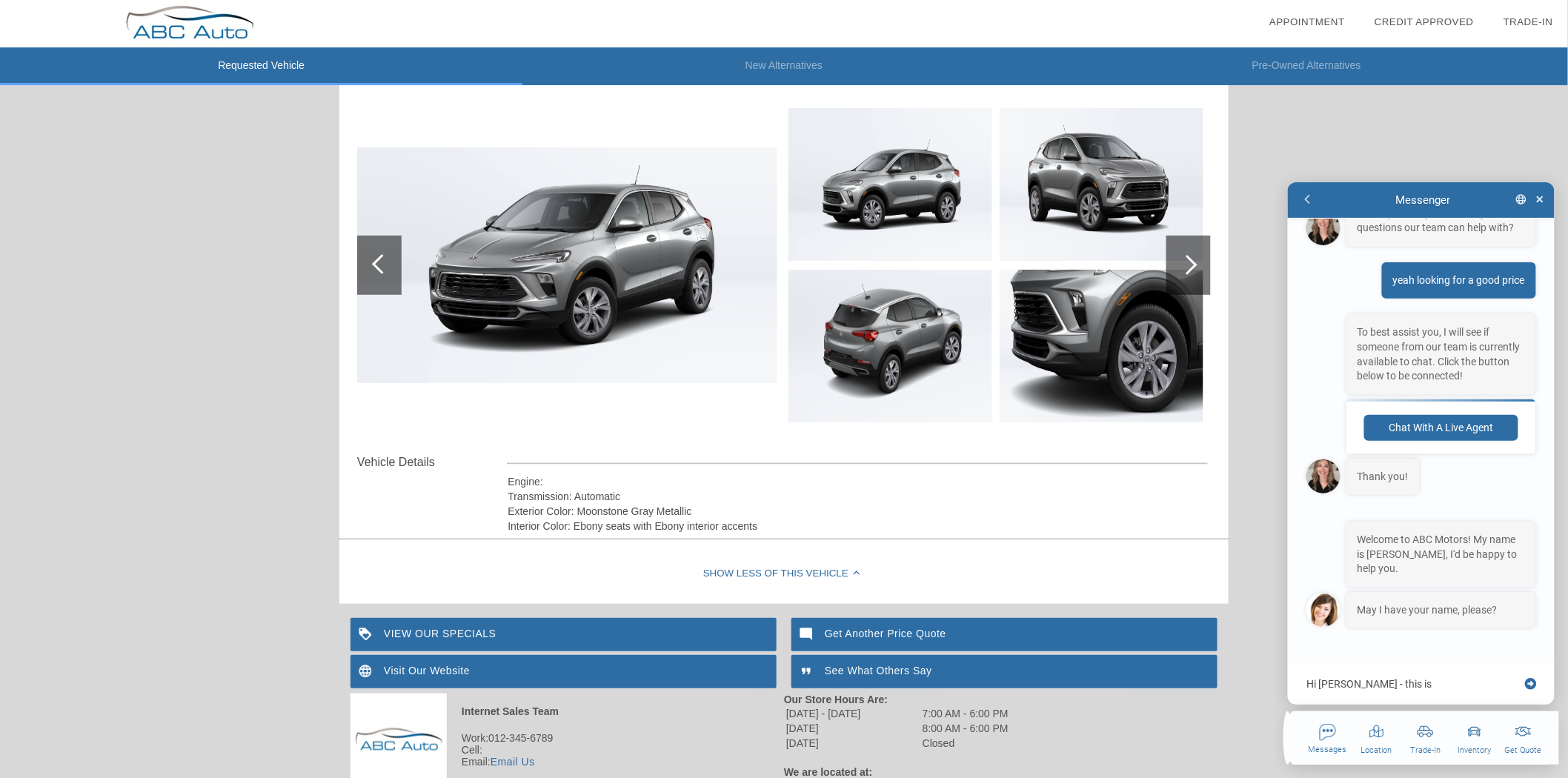
type textarea "x"
type textarea "Hi [PERSON_NAME] - this is W"
type textarea "x"
type textarea "Hi [PERSON_NAME] - this is [PERSON_NAME]"
type textarea "x"
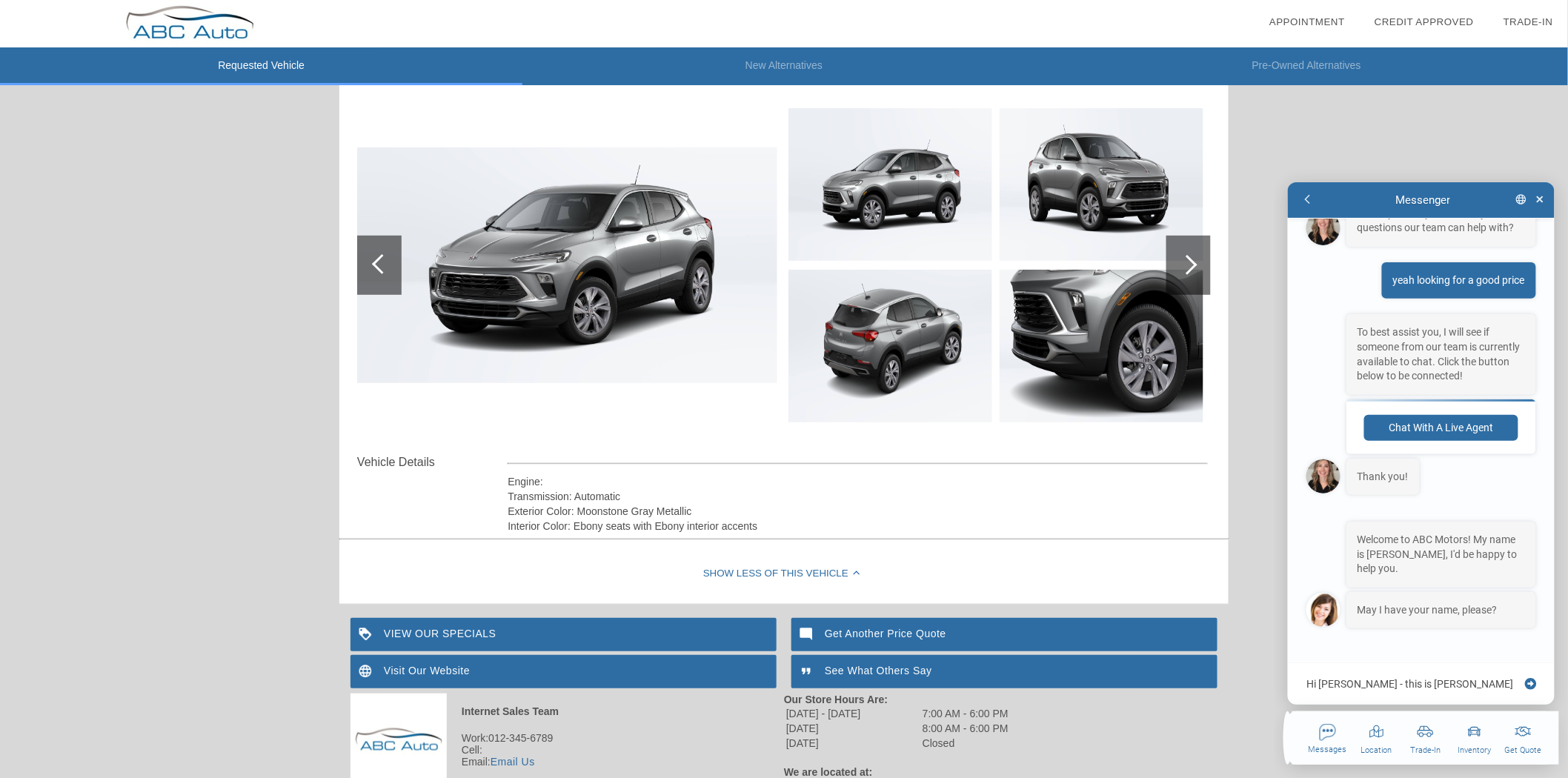
type textarea "Hi [PERSON_NAME] - this is Wil"
type textarea "x"
type textarea "Hi [PERSON_NAME] - this is Will"
type textarea "x"
type textarea "Hi [PERSON_NAME] - this is Will"
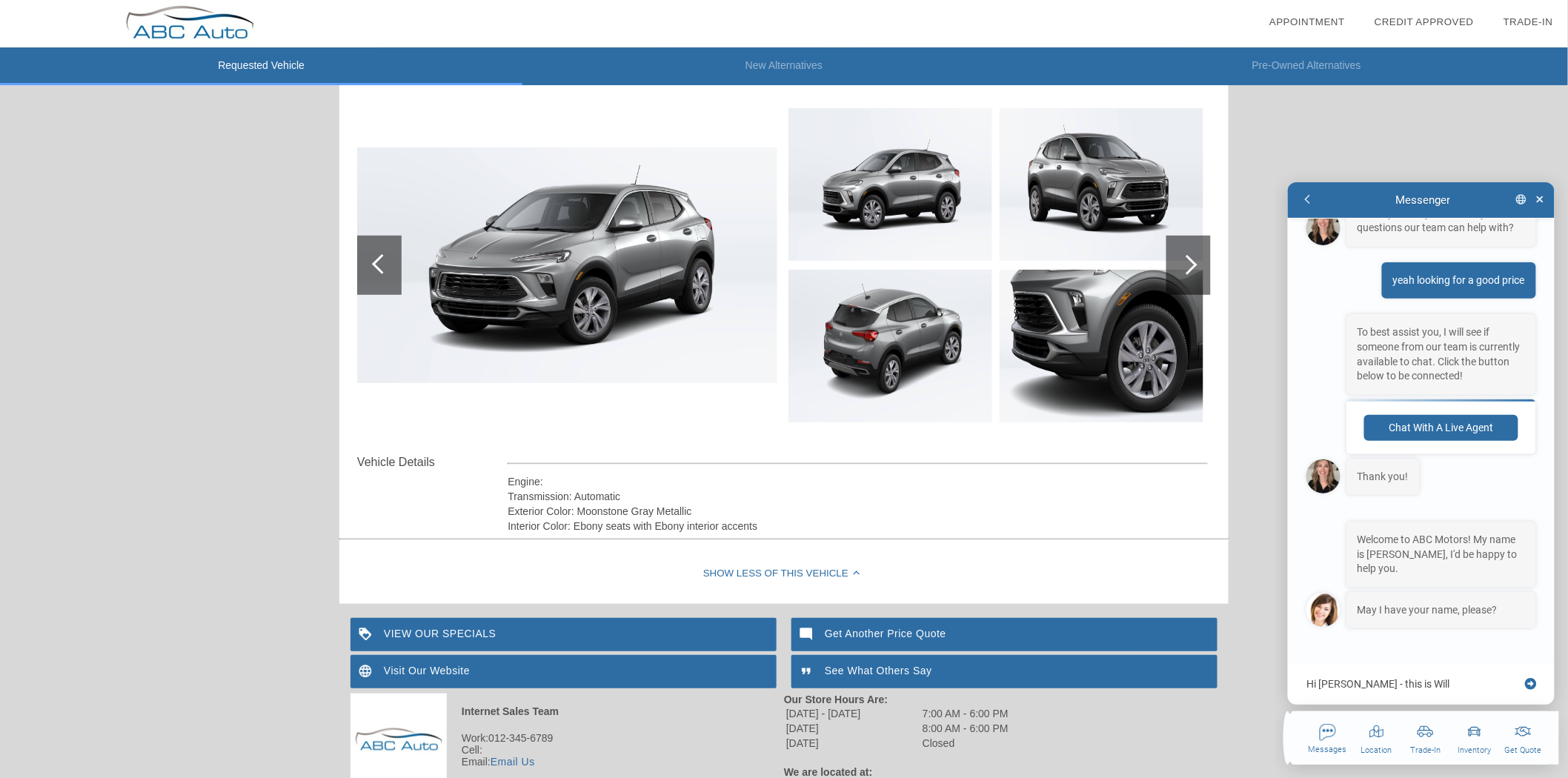
type textarea "x"
type textarea "Hi [PERSON_NAME] - this is Will a"
type textarea "x"
type textarea "Hi [PERSON_NAME] - this is Will at"
type textarea "x"
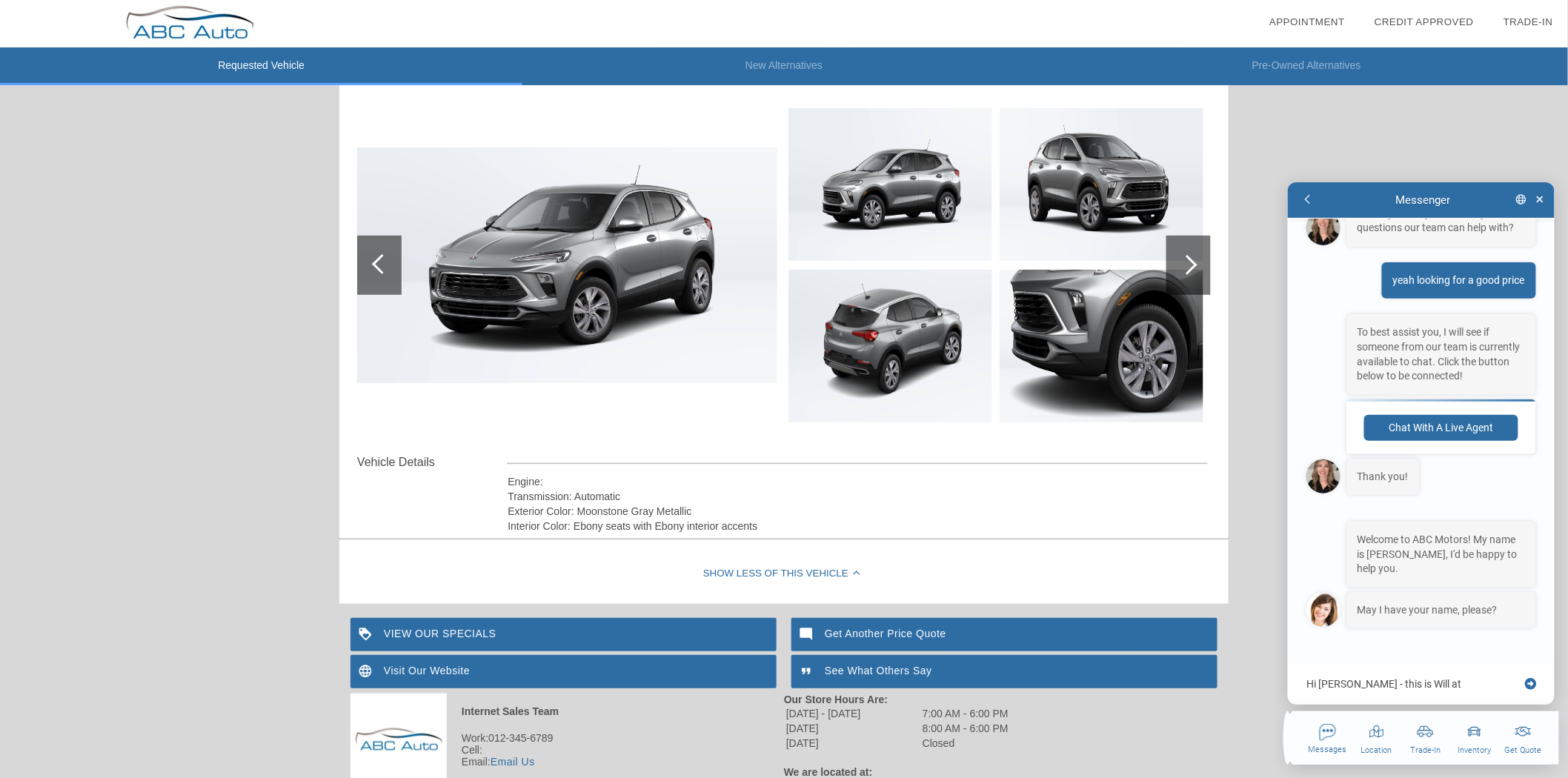
type textarea "Hi [PERSON_NAME] - this is Will at"
type textarea "x"
type textarea "Hi [PERSON_NAME] - this is Will at D"
type textarea "x"
type textarea "Hi [PERSON_NAME] - this is Will at DA"
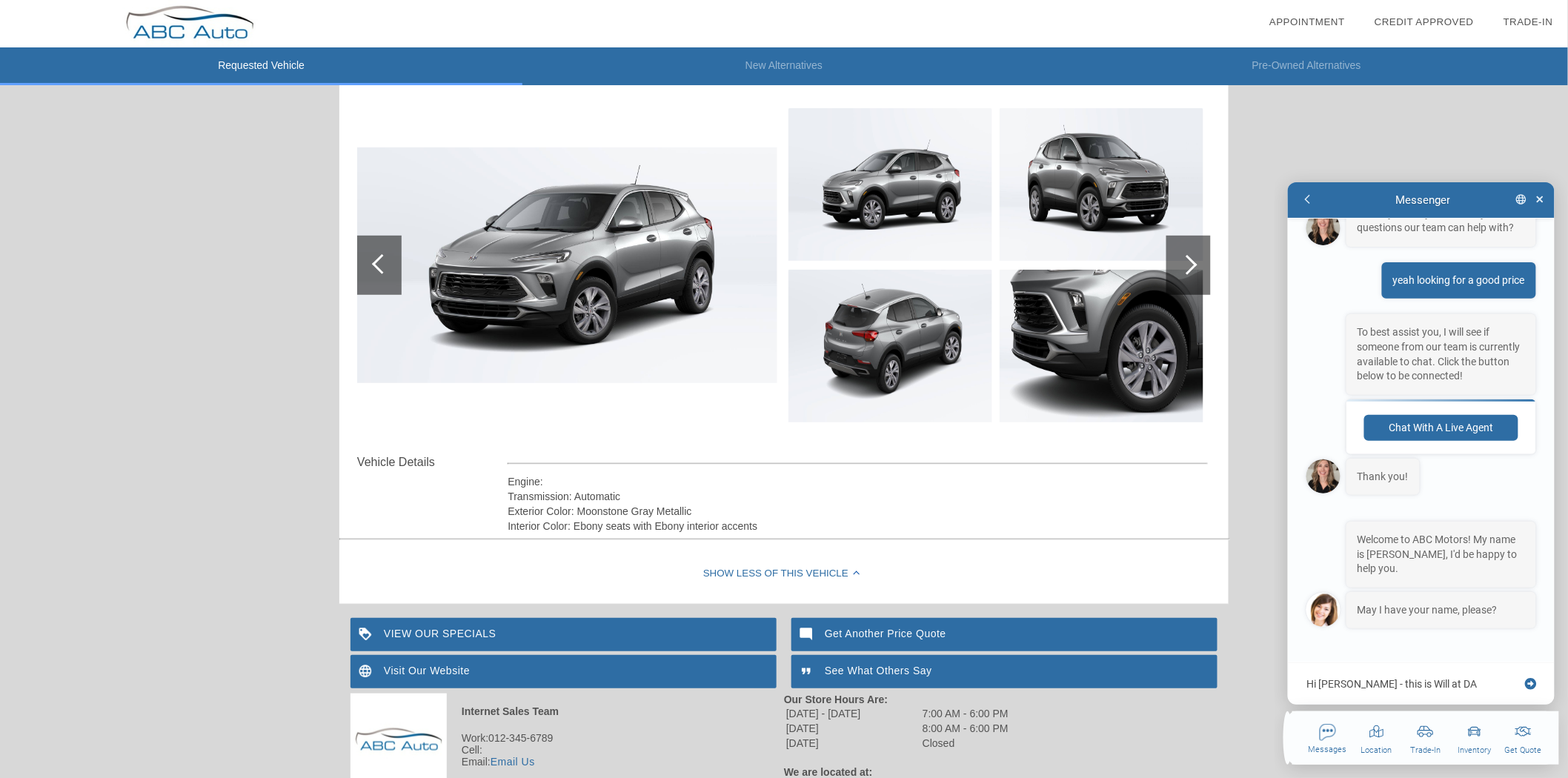
type textarea "x"
type textarea "Hi [PERSON_NAME] - this is Will at DAS"
type textarea "x"
type textarea "Hi [PERSON_NAME] - this is Will at DAS"
type textarea "x"
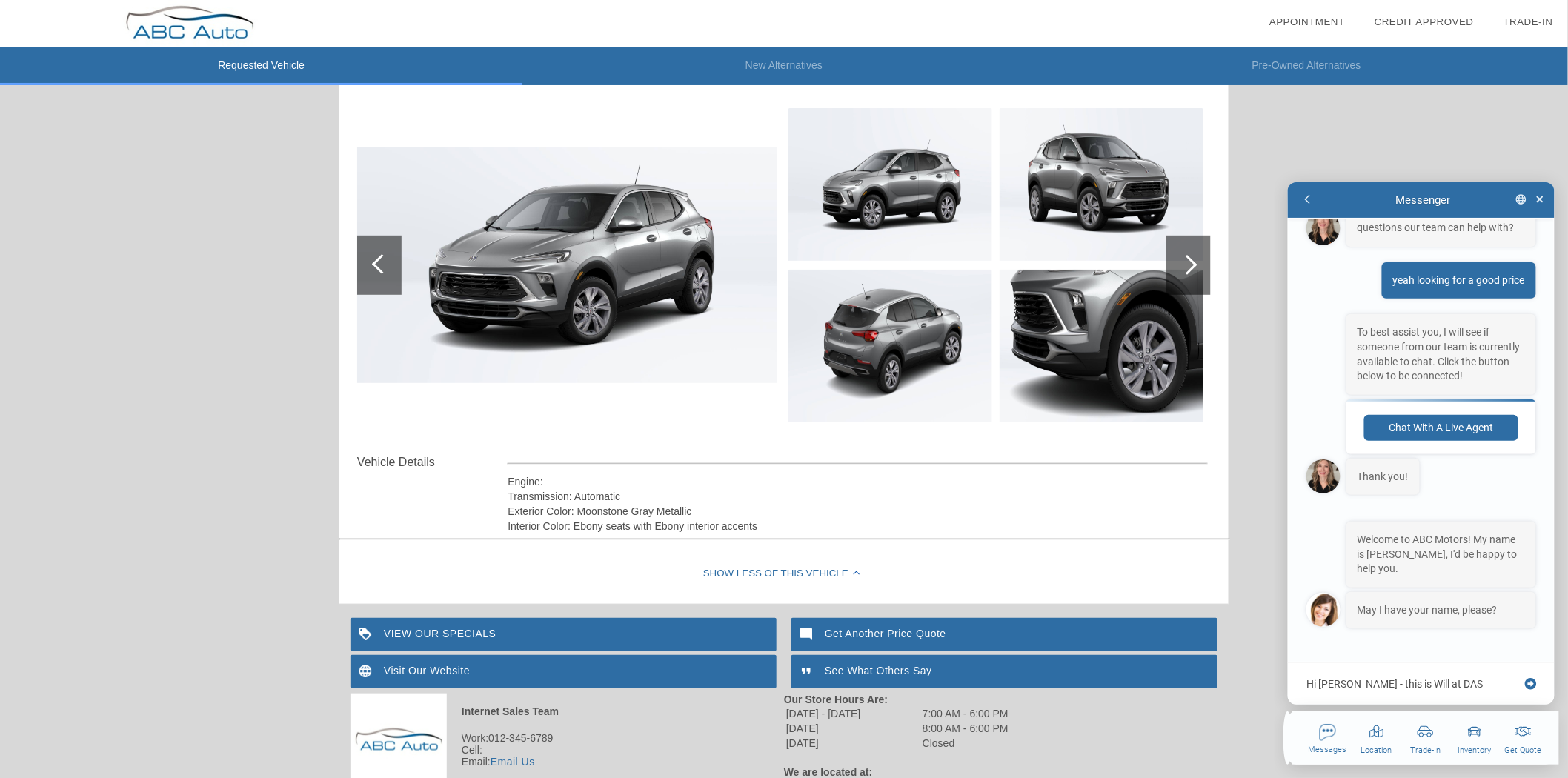
type textarea "Hi [PERSON_NAME] - this is Will at DAS -"
type textarea "x"
type textarea "Hi [PERSON_NAME] - this is Will at DAS -"
type textarea "x"
type textarea "Hi [PERSON_NAME] - this is Will at DAS - I"
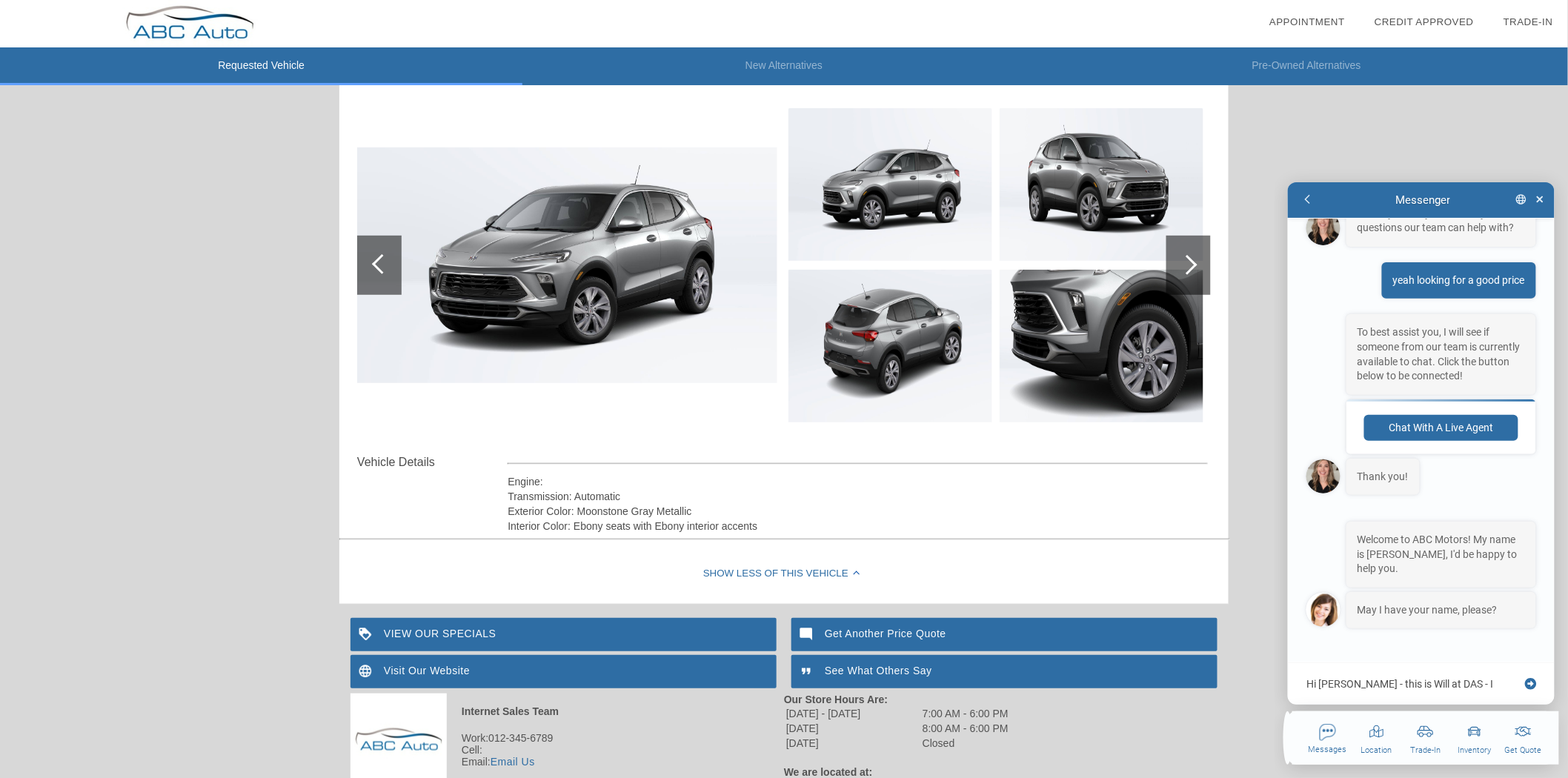
type textarea "x"
type textarea "Hi [PERSON_NAME] - this is Will at DAS - I"
type textarea "x"
type textarea "Hi [PERSON_NAME] - this is Will at DAS - I a"
type textarea "x"
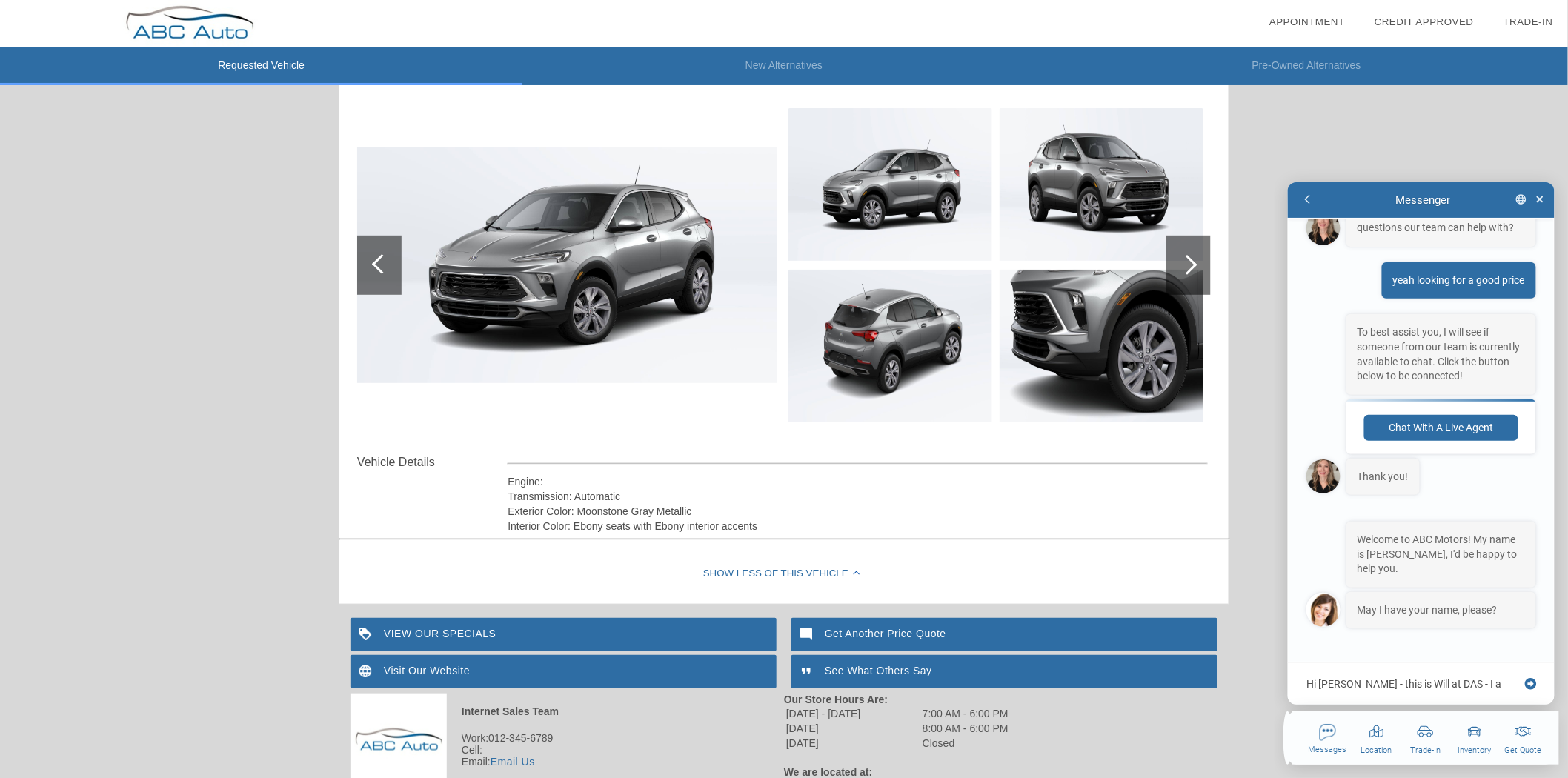
type textarea "Hi [PERSON_NAME] - this is Will at DAS - I am"
type textarea "x"
type textarea "Hi [PERSON_NAME] - this is Will at DAS - I am"
type textarea "x"
type textarea "Hi [PERSON_NAME] - this is Will at DAS - I am j"
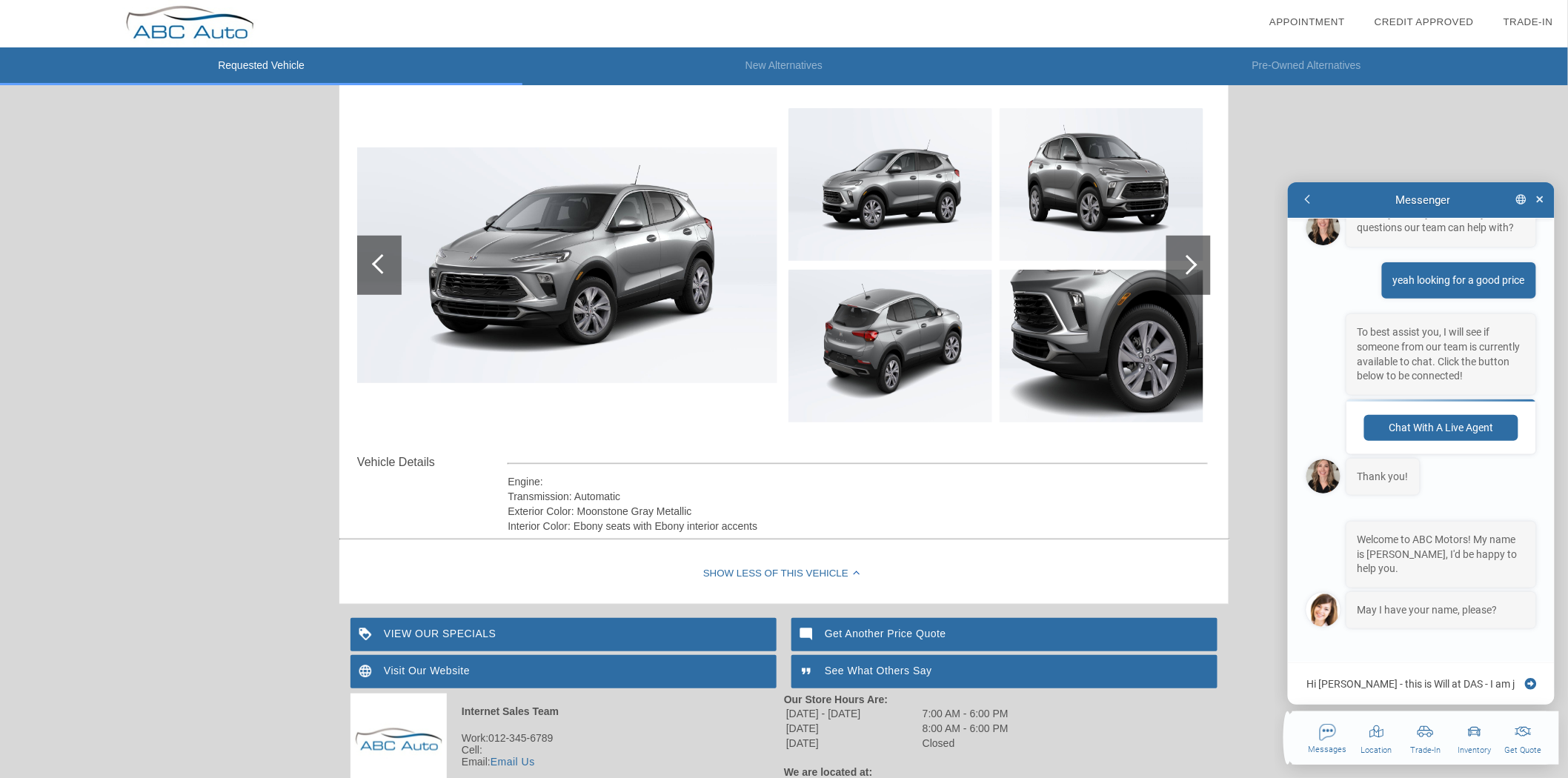
type textarea "x"
type textarea "Hi [PERSON_NAME] - this is Will at DAS - I am ju"
type textarea "x"
type textarea "Hi [PERSON_NAME] - this is Will at DAS - I am jus"
type textarea "x"
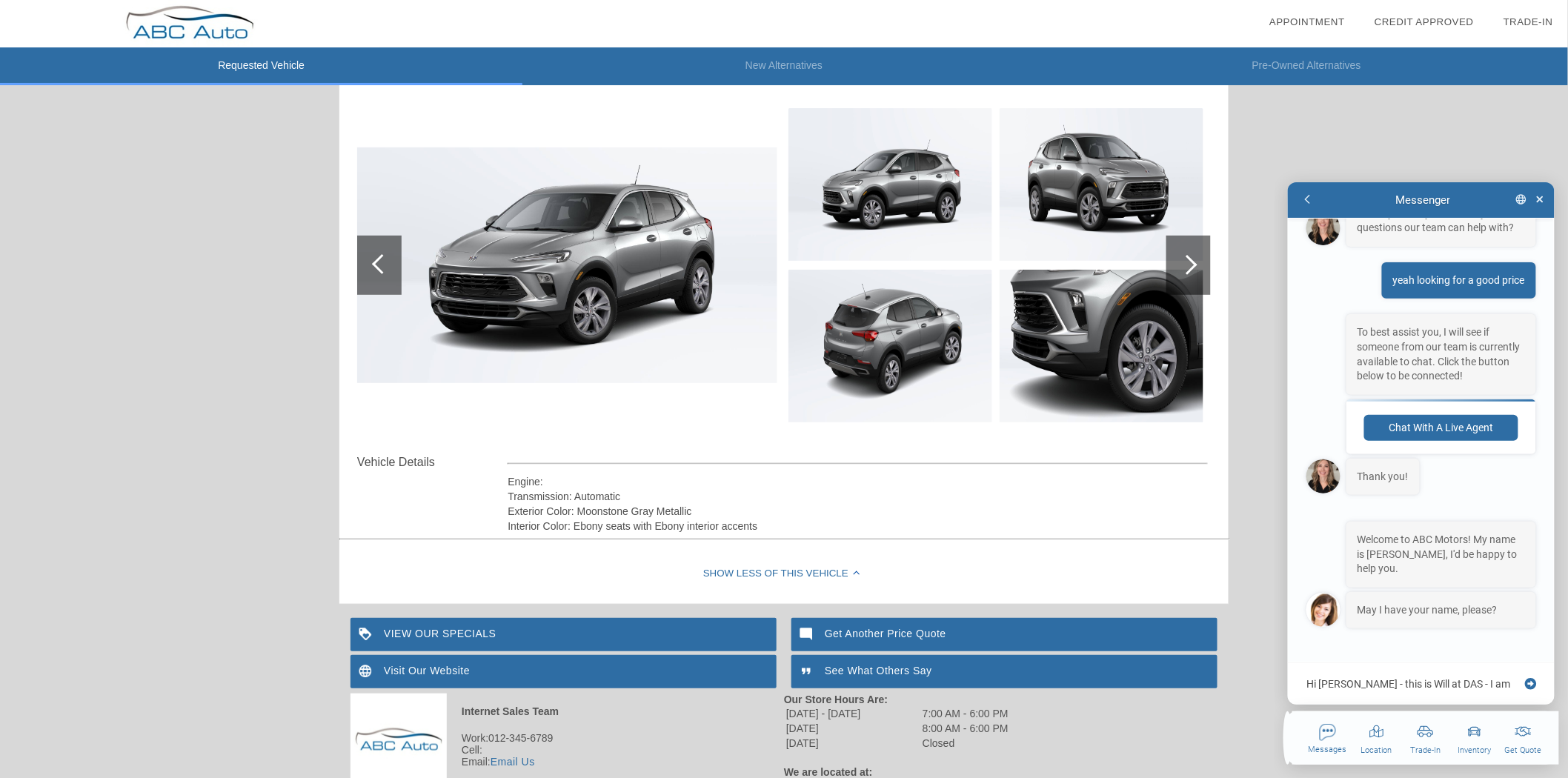
type textarea "Hi [PERSON_NAME] - this is Will at DAS - I am just"
type textarea "x"
type textarea "Hi [PERSON_NAME] - this is Will at DAS - I am just t"
type textarea "x"
type textarea "Hi [PERSON_NAME] - this is Will at DAS - I am just te"
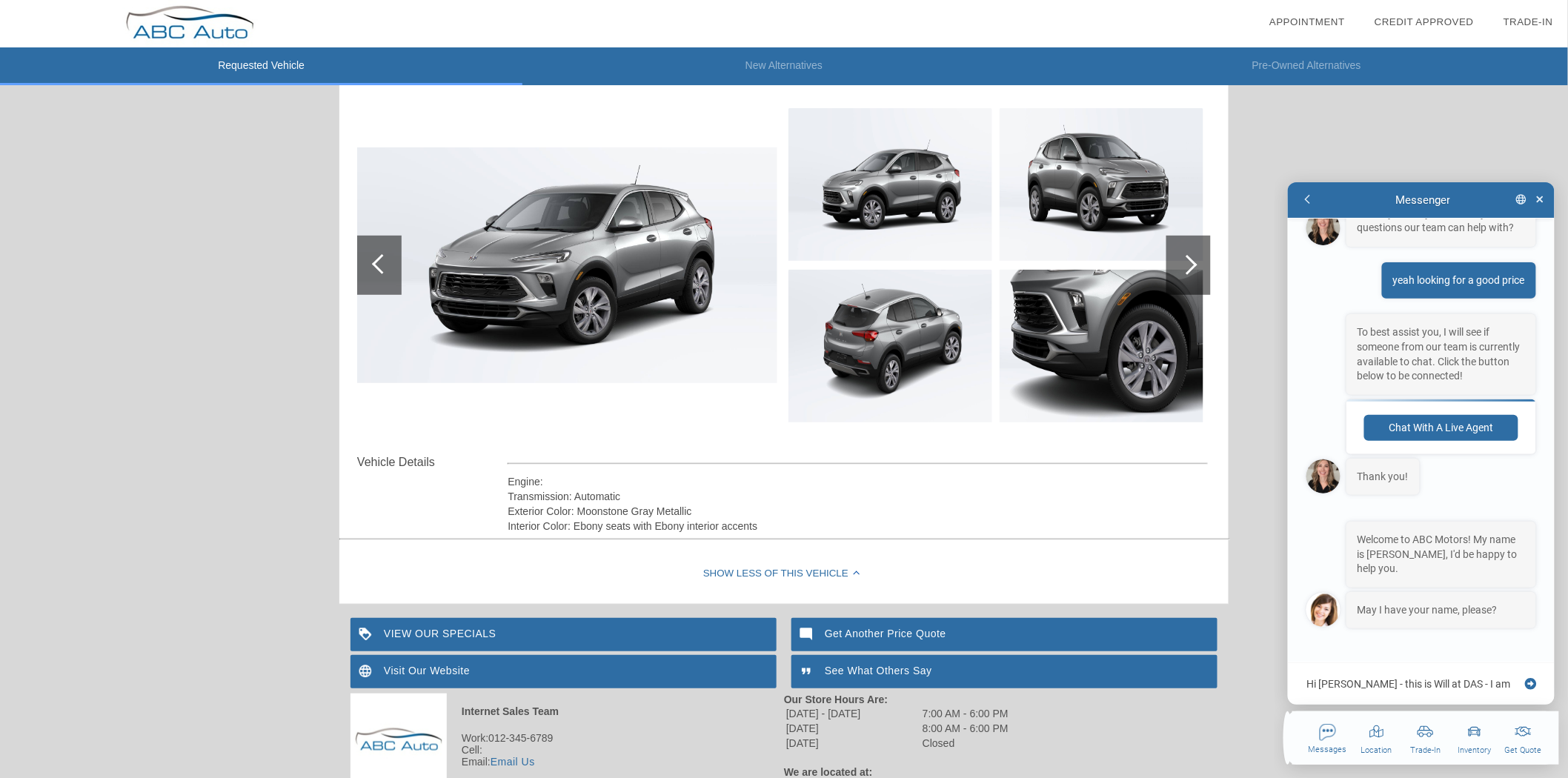
type textarea "x"
type textarea "Hi [PERSON_NAME] - this is Will at DAS - I am just tes"
type textarea "x"
type textarea "Hi [PERSON_NAME] - this is Will at DAS - I am just test"
type textarea "x"
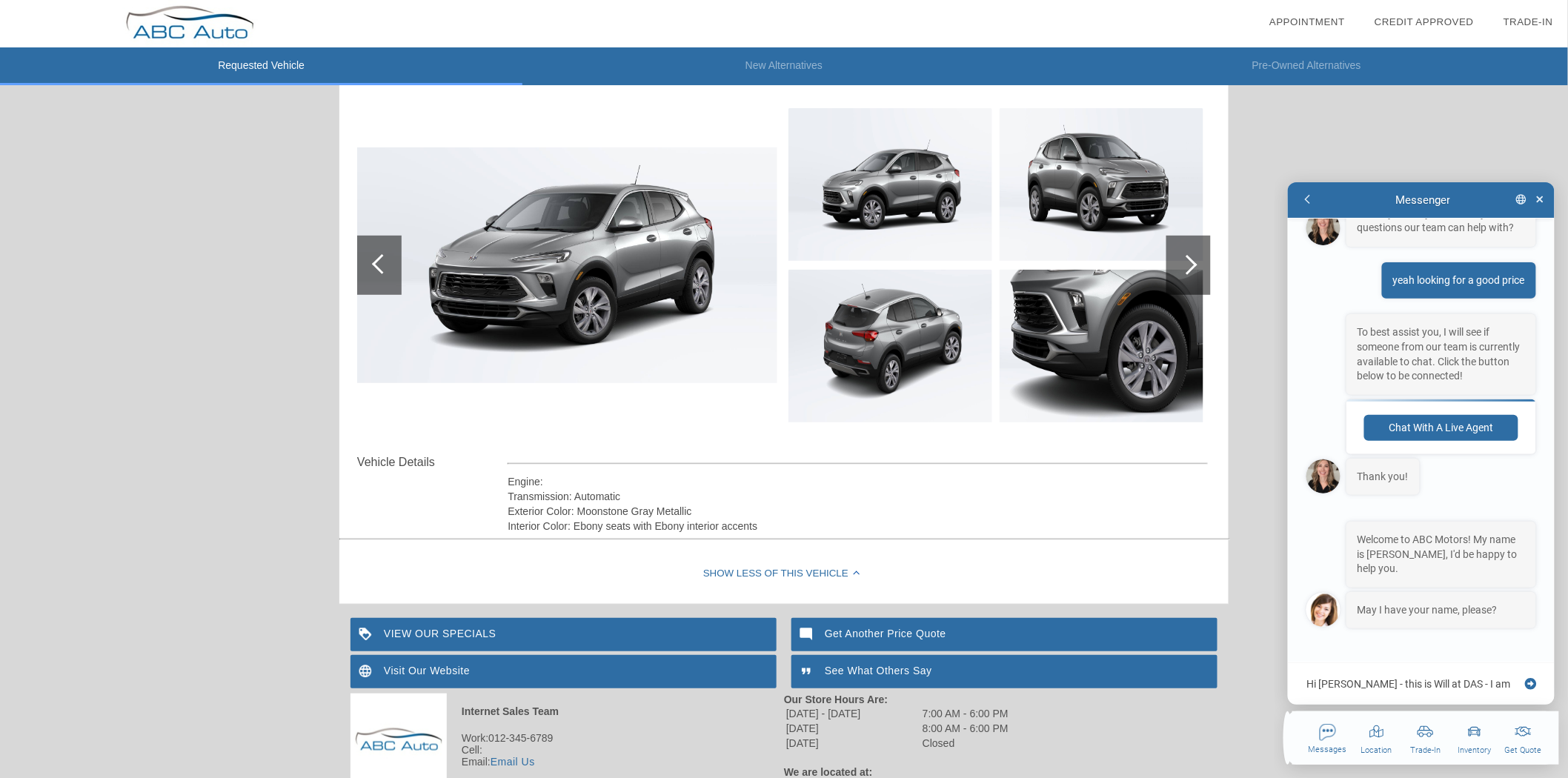
type textarea "Hi [PERSON_NAME] - this is Will at DAS - I am just testi"
type textarea "x"
type textarea "Hi [PERSON_NAME] - this is Will at DAS - I am just testin"
type textarea "x"
type textarea "Hi [PERSON_NAME] - this is Will at DAS - I am just testing"
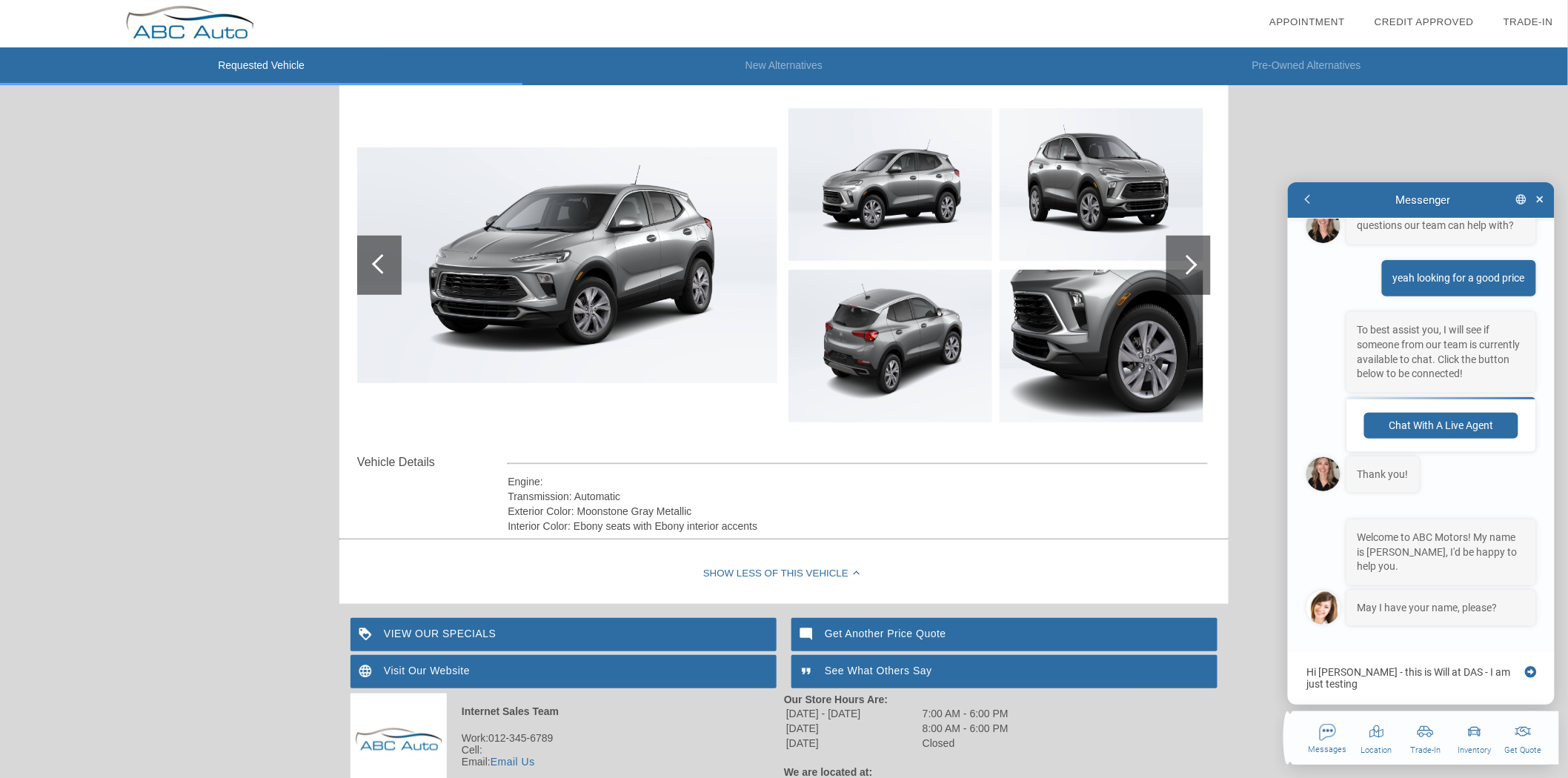
type textarea "x"
type textarea "Hi [PERSON_NAME] - this is Will at DAS - I am just testing"
type textarea "x"
type textarea "Hi [PERSON_NAME] - this is Will at DAS - I am just testing"
type textarea "x"
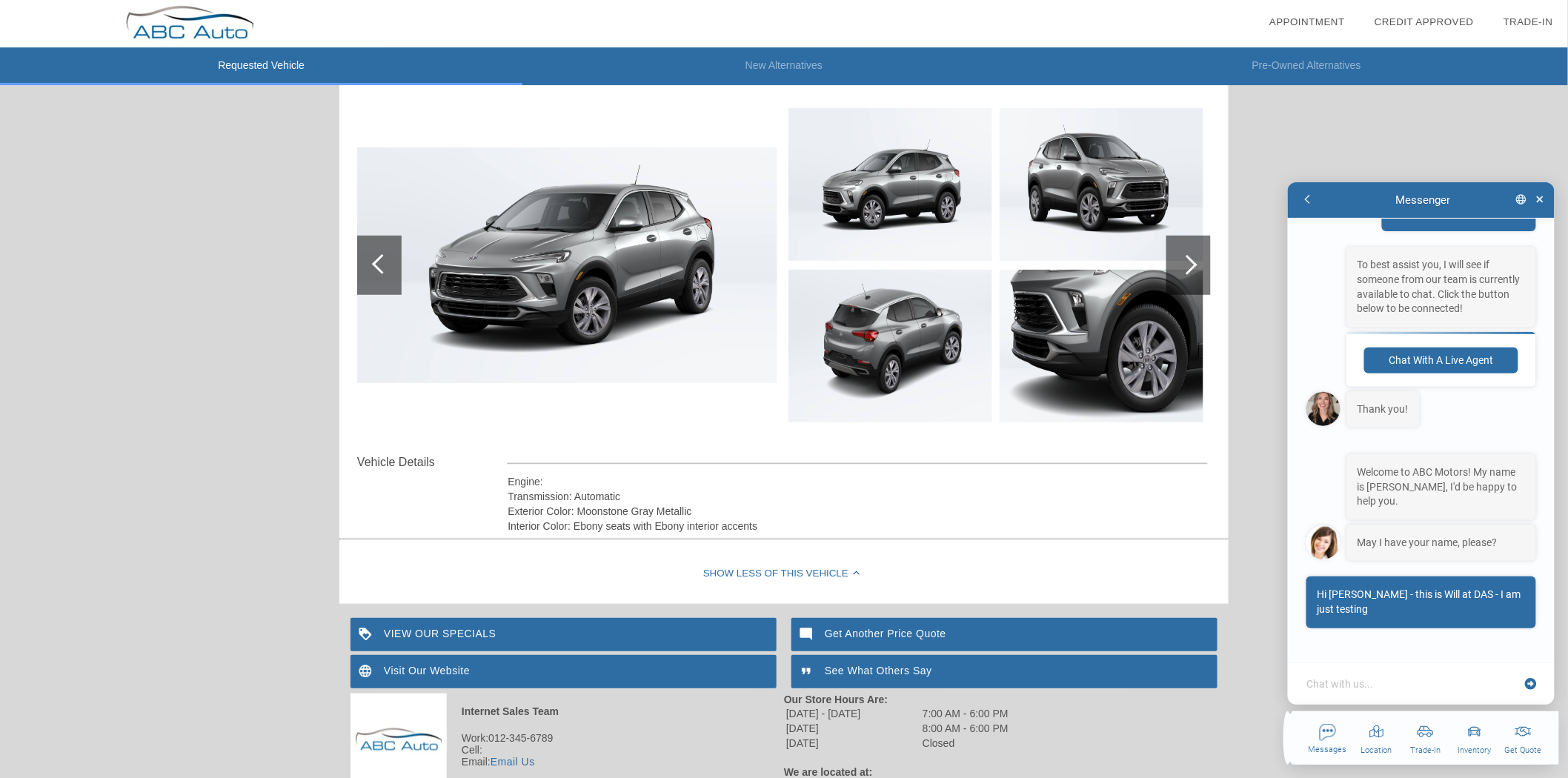
scroll to position [395, 0]
type textarea "x"
type textarea "th"
type textarea "x"
type textarea "tha"
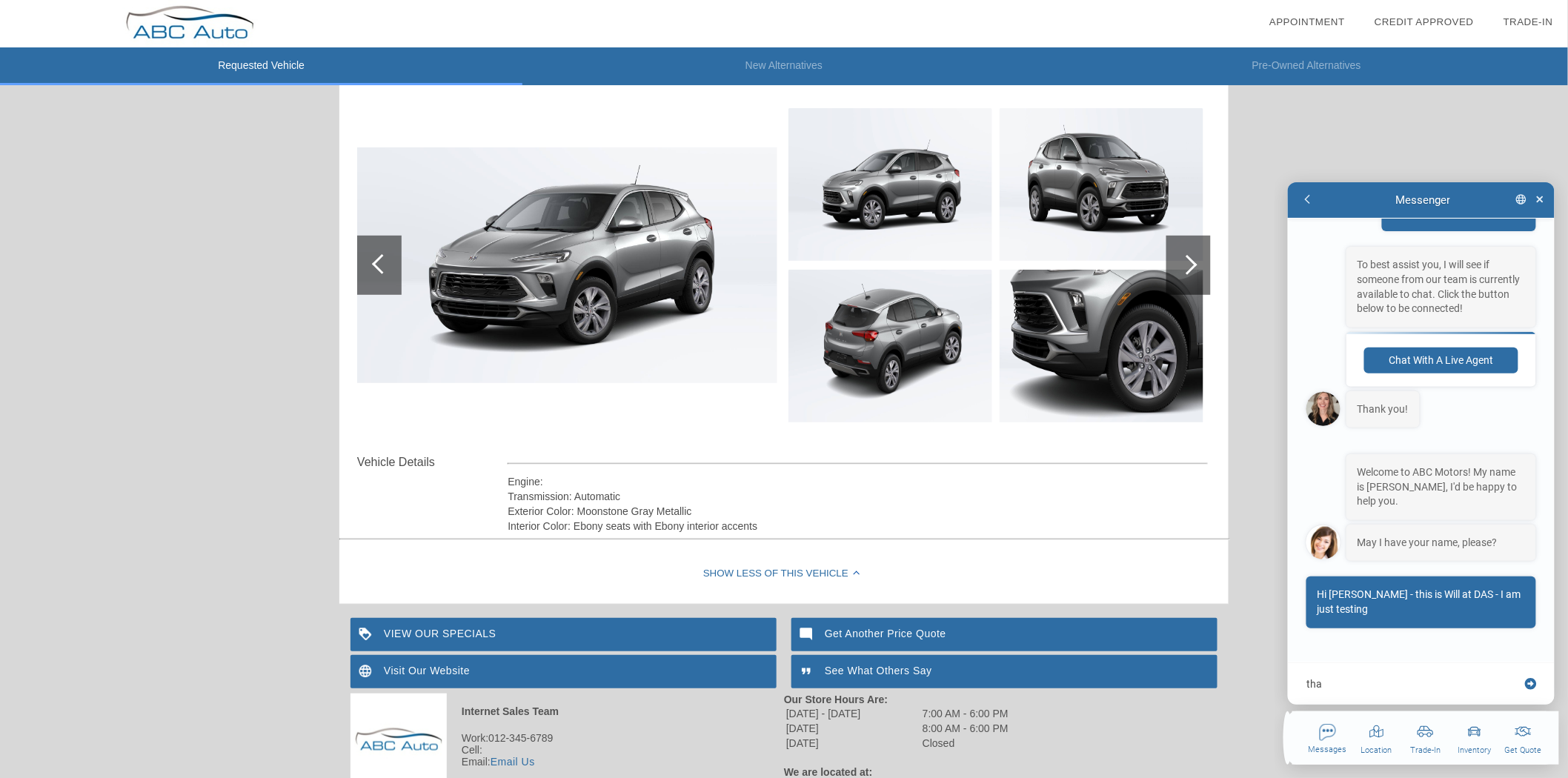
type textarea "x"
type textarea "than"
type textarea "x"
type textarea "thank"
type textarea "x"
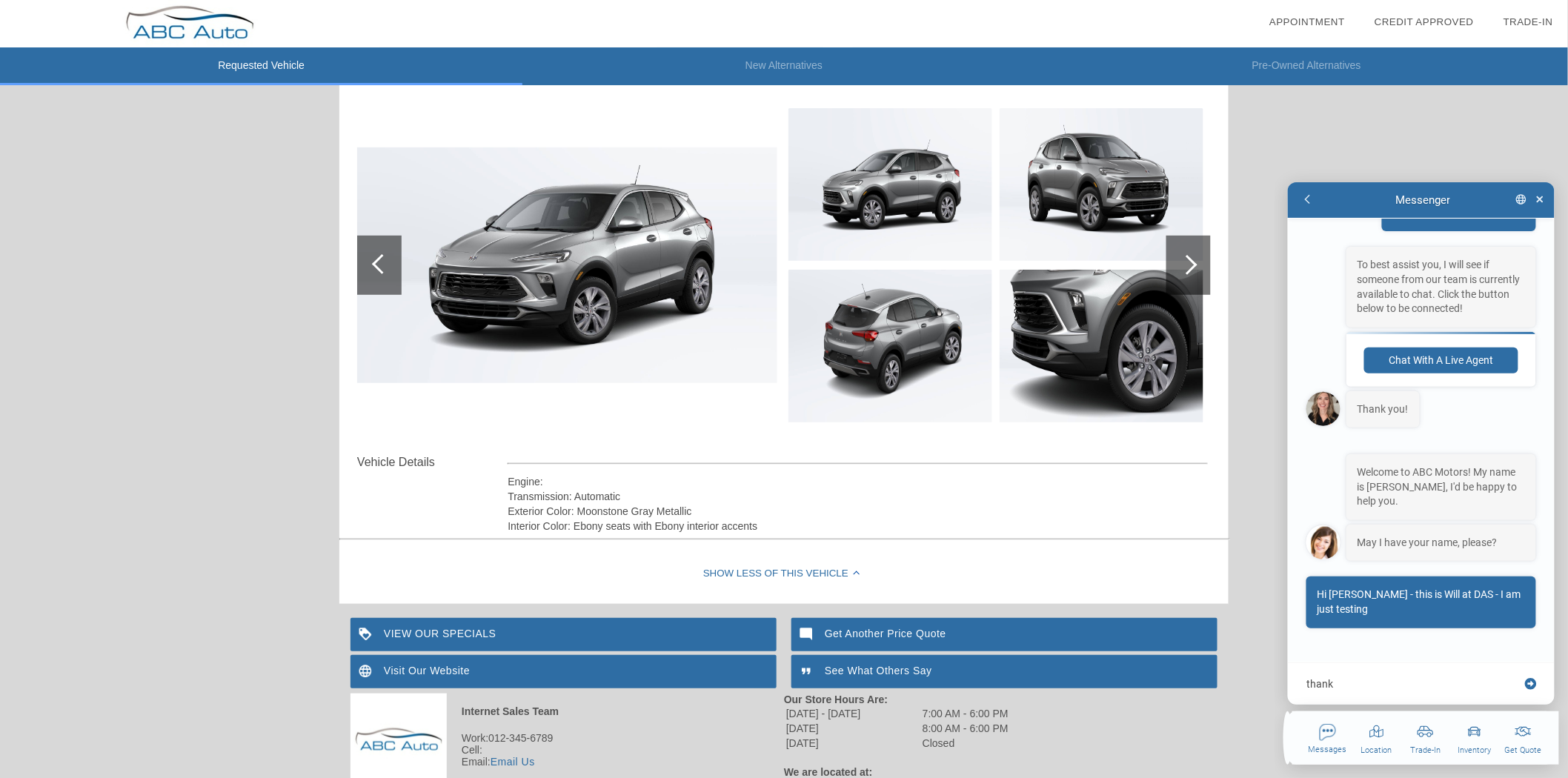
type textarea "thank y"
type textarea "x"
type textarea "thank [PERSON_NAME]"
type textarea "x"
type textarea "thank [PERSON_NAME]"
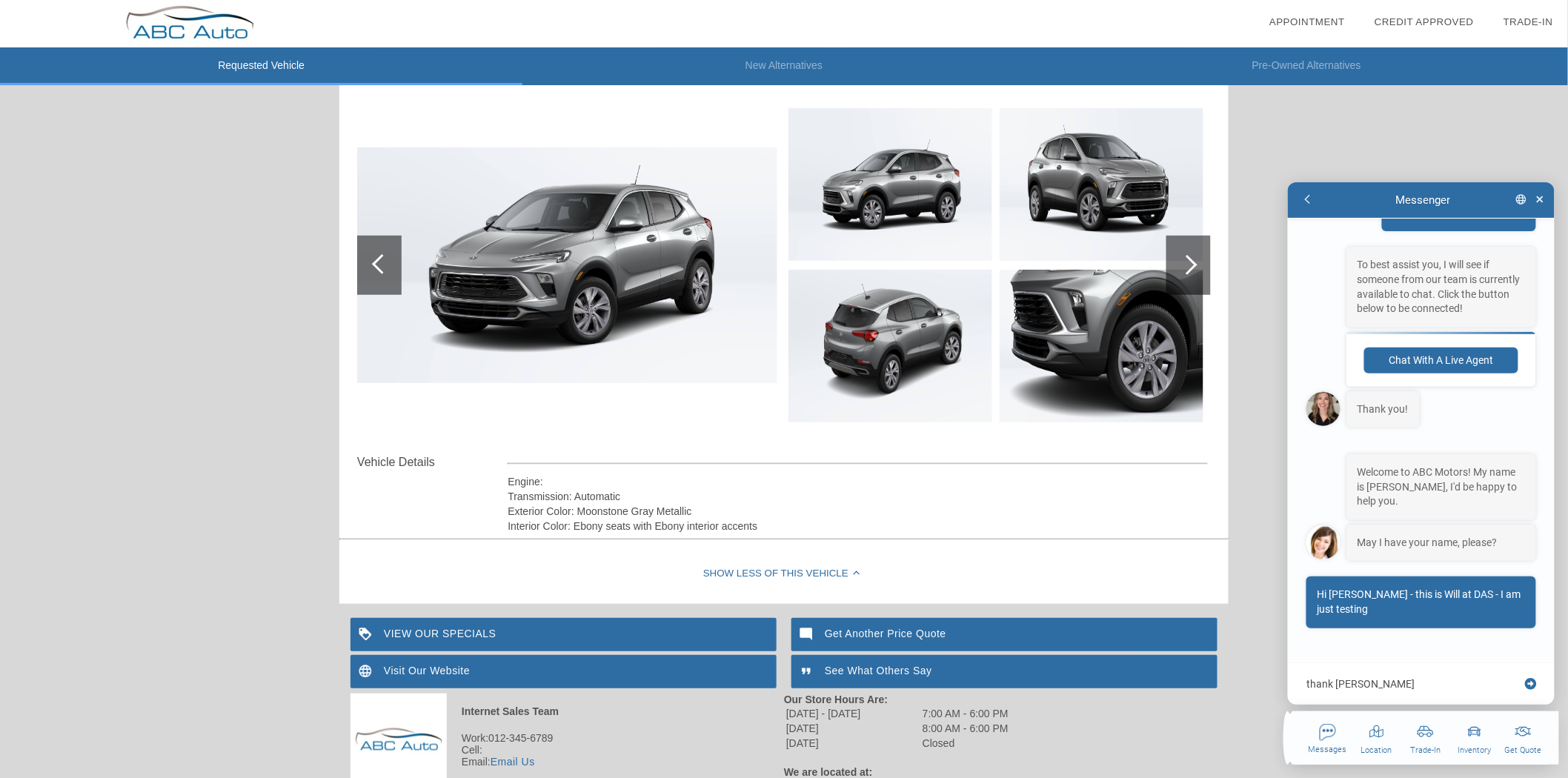
type textarea "x"
type textarea "thank [PERSON_NAME]"
type textarea "x"
type textarea "thank [PERSON_NAME]"
type textarea "x"
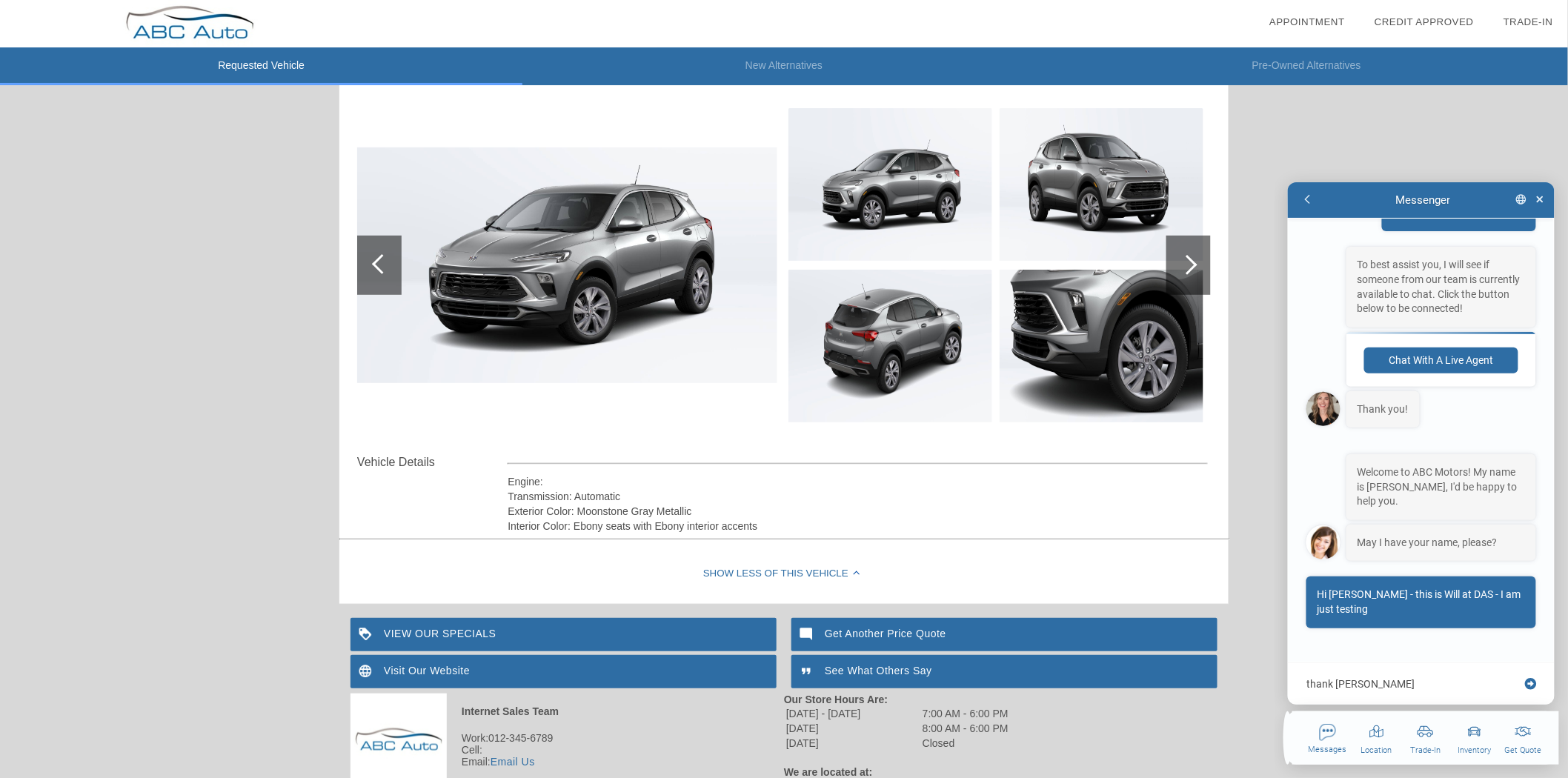
type textarea "thank [PERSON_NAME]"
type textarea "x"
type textarea "thank [PERSON_NAME]"
type textarea "x"
type textarea "thank [PERSON_NAME]"
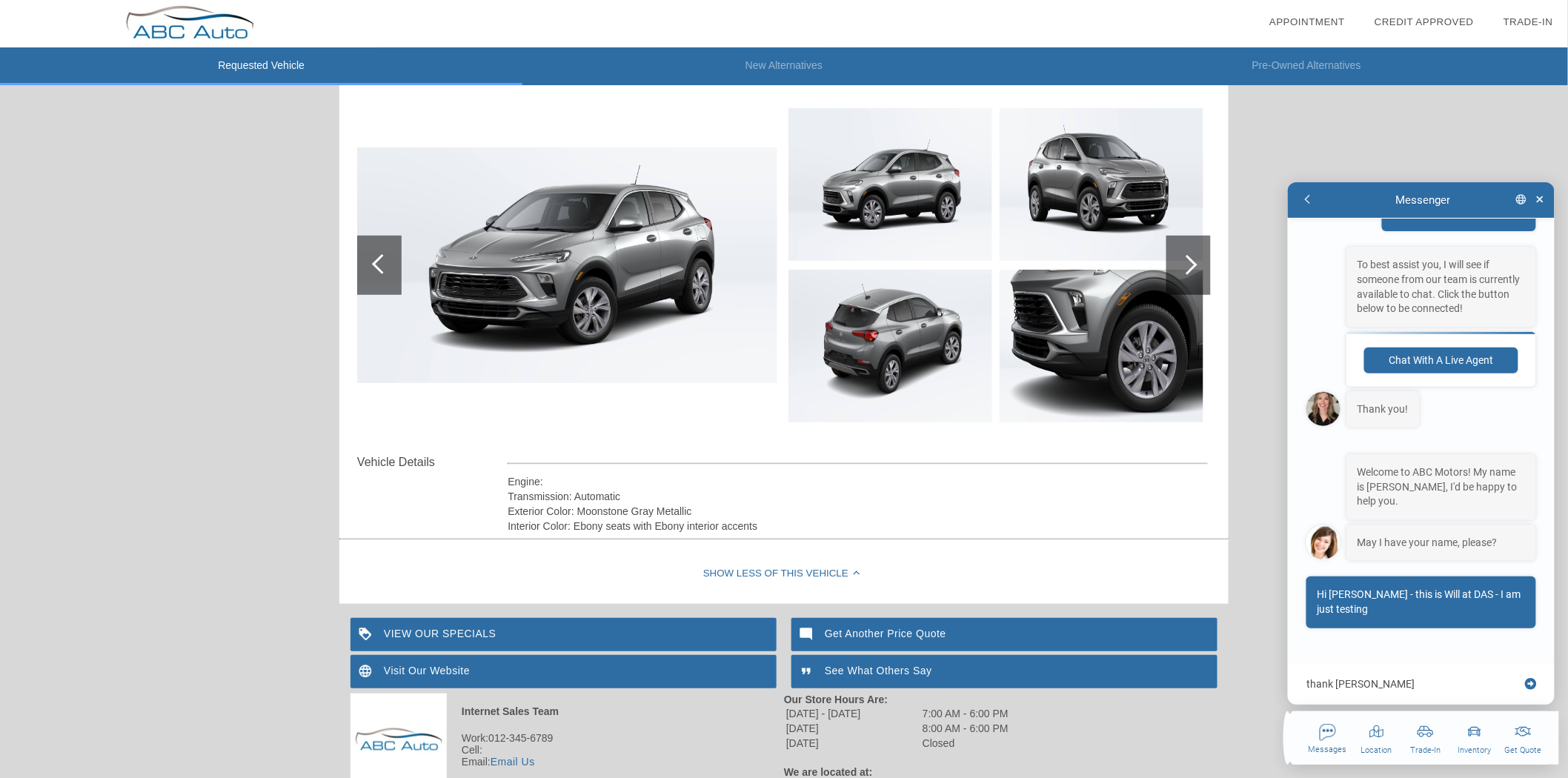
type textarea "x"
type textarea "thank yo"
type textarea "x"
type textarea "thank you"
type textarea "x"
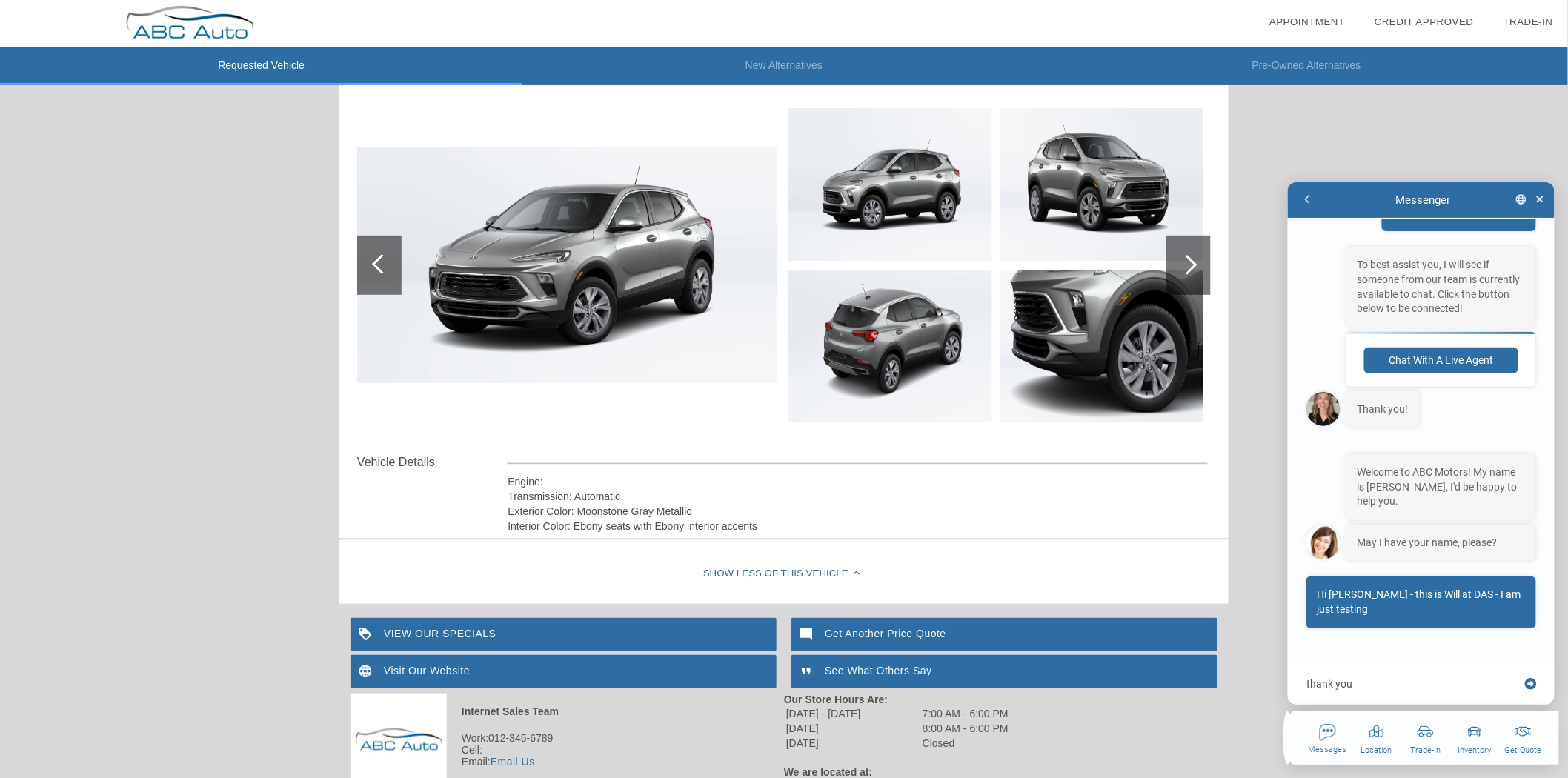
type textarea "thank you f"
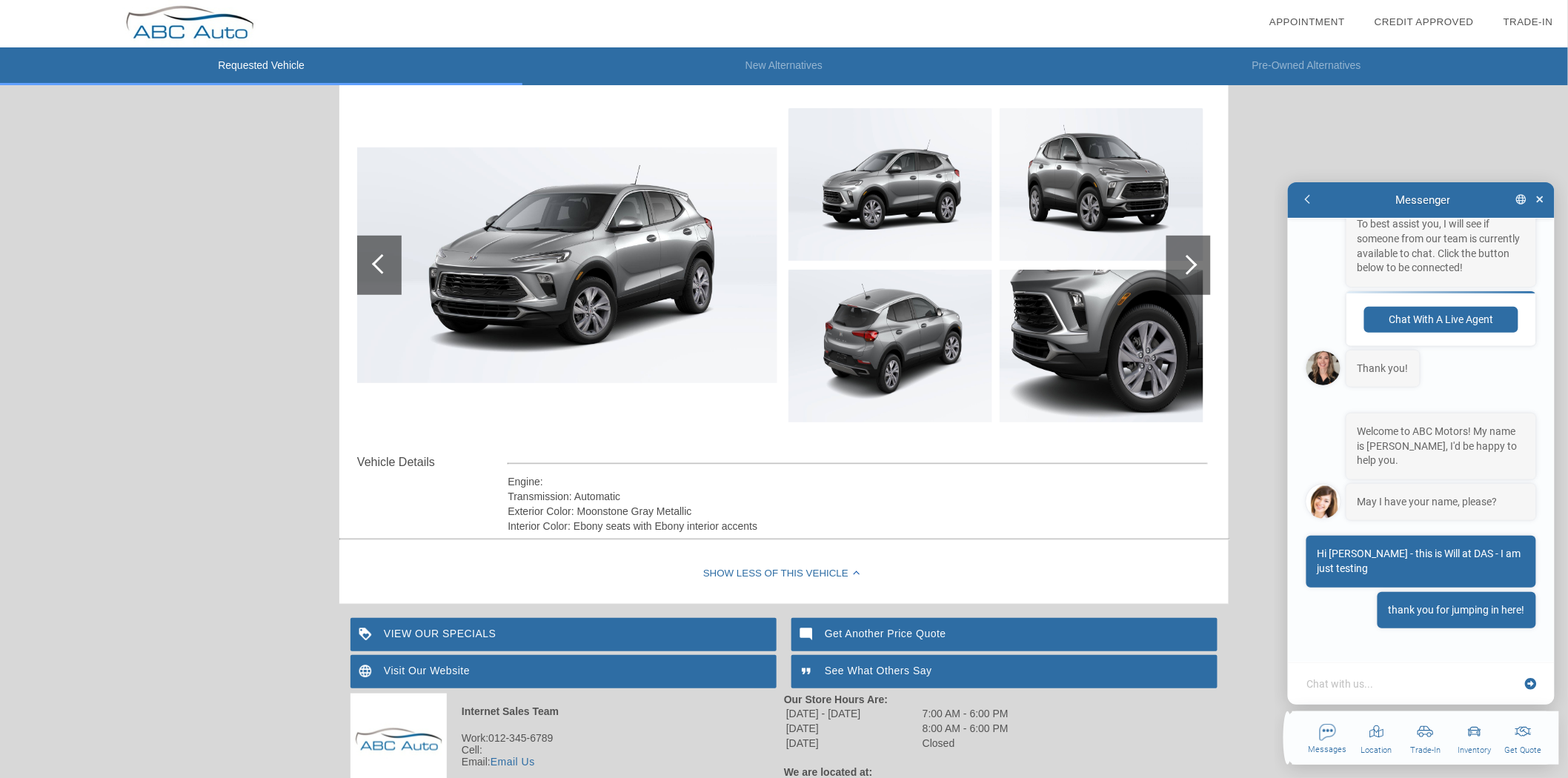
scroll to position [440, 0]
click at [1376, 678] on textarea at bounding box center [1412, 683] width 215 height 15
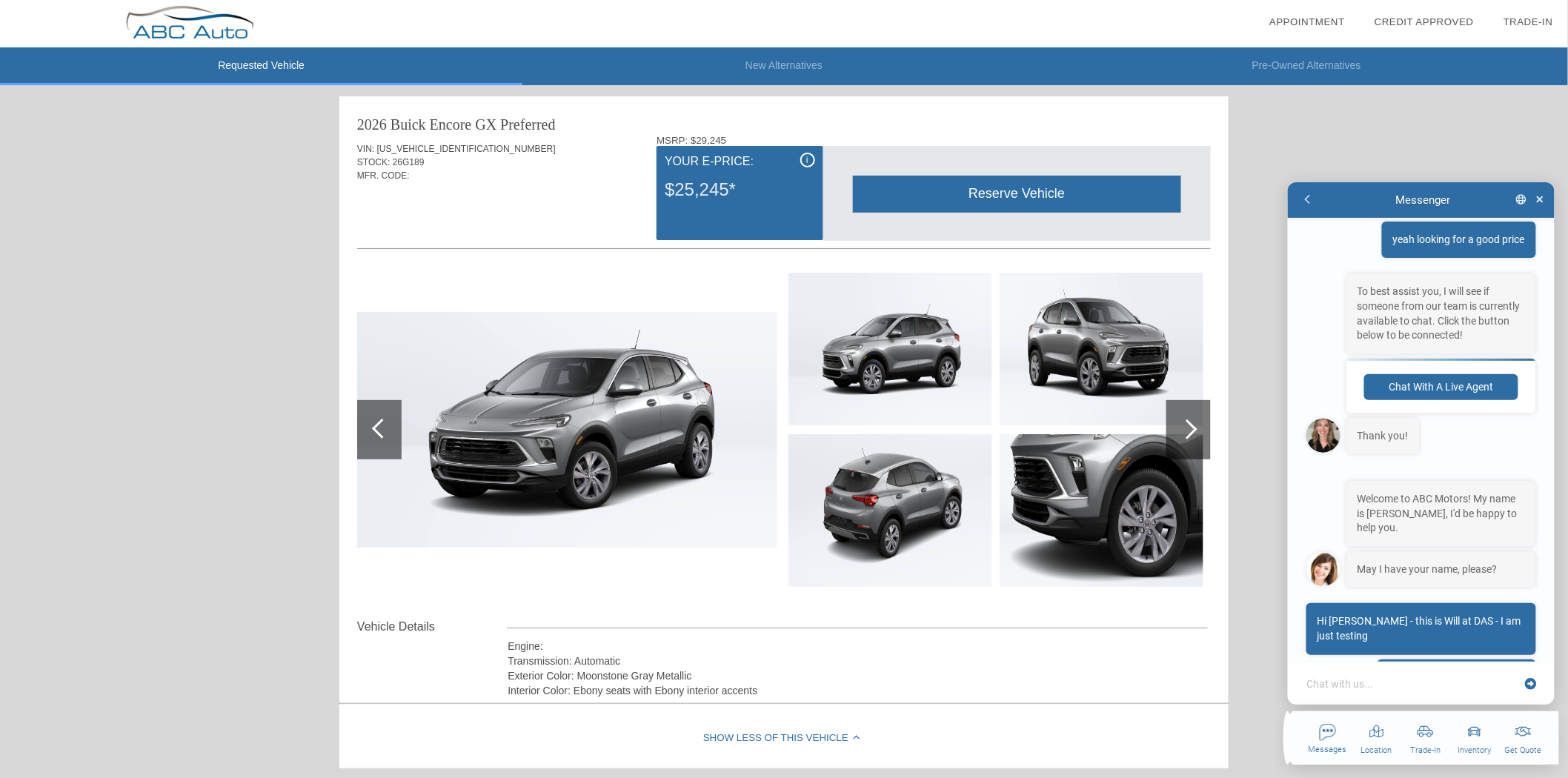
scroll to position [562, 0]
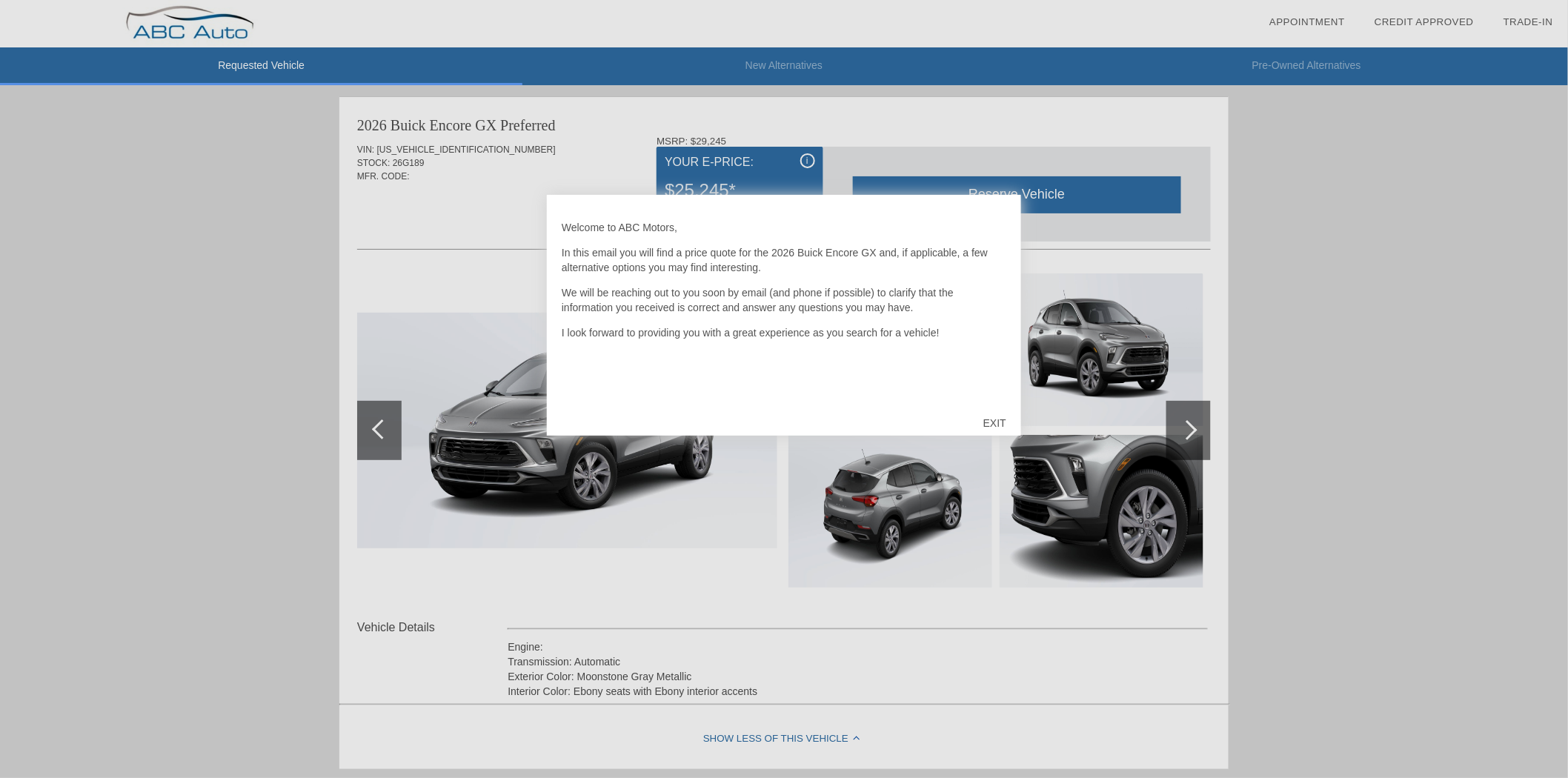
click at [992, 416] on div "EXIT" at bounding box center [995, 423] width 53 height 45
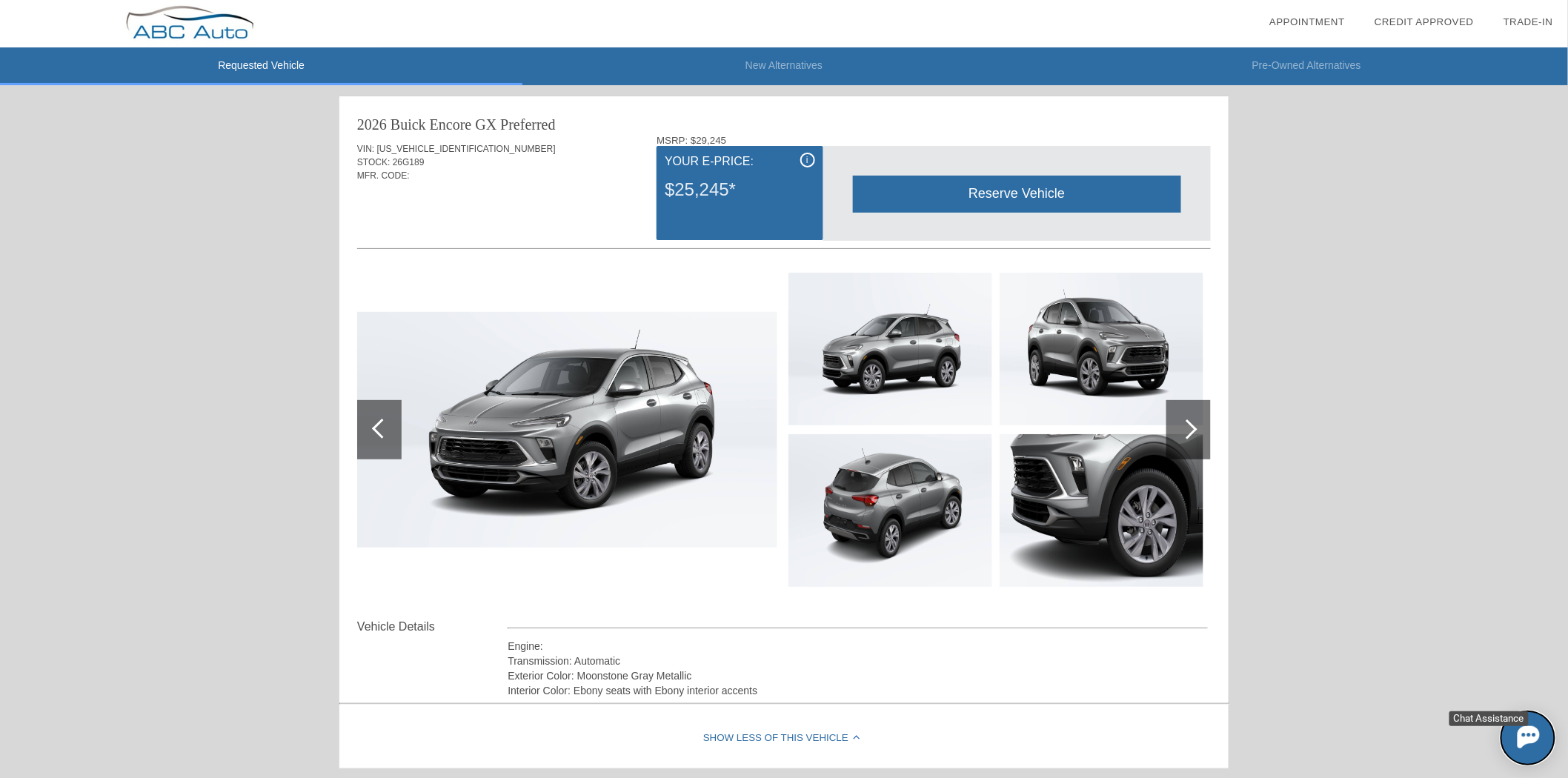
click at [1519, 732] on img at bounding box center [1527, 736] width 22 height 22
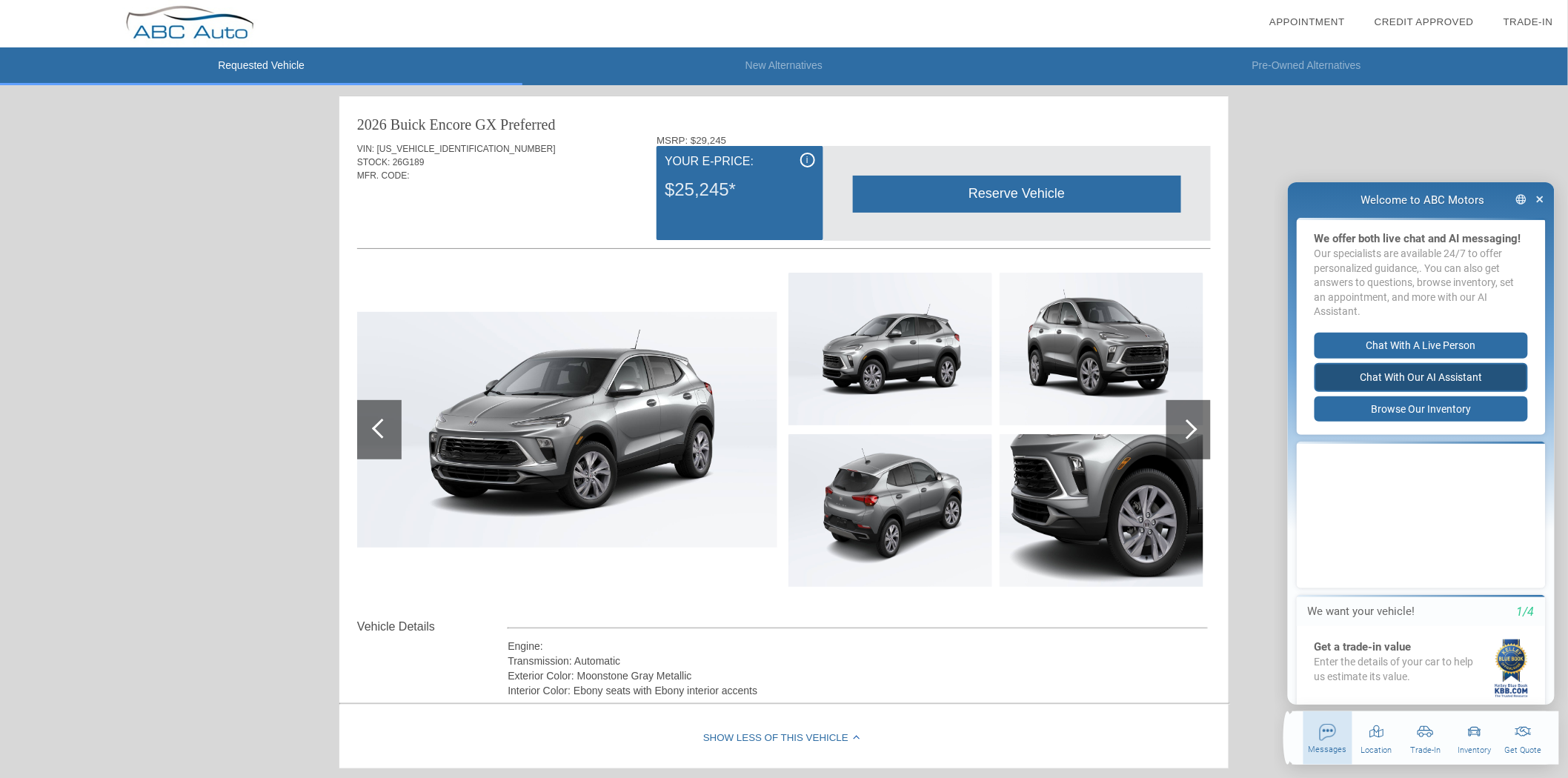
click at [1385, 388] on button "Chat with our AI Assistant" at bounding box center [1420, 376] width 214 height 29
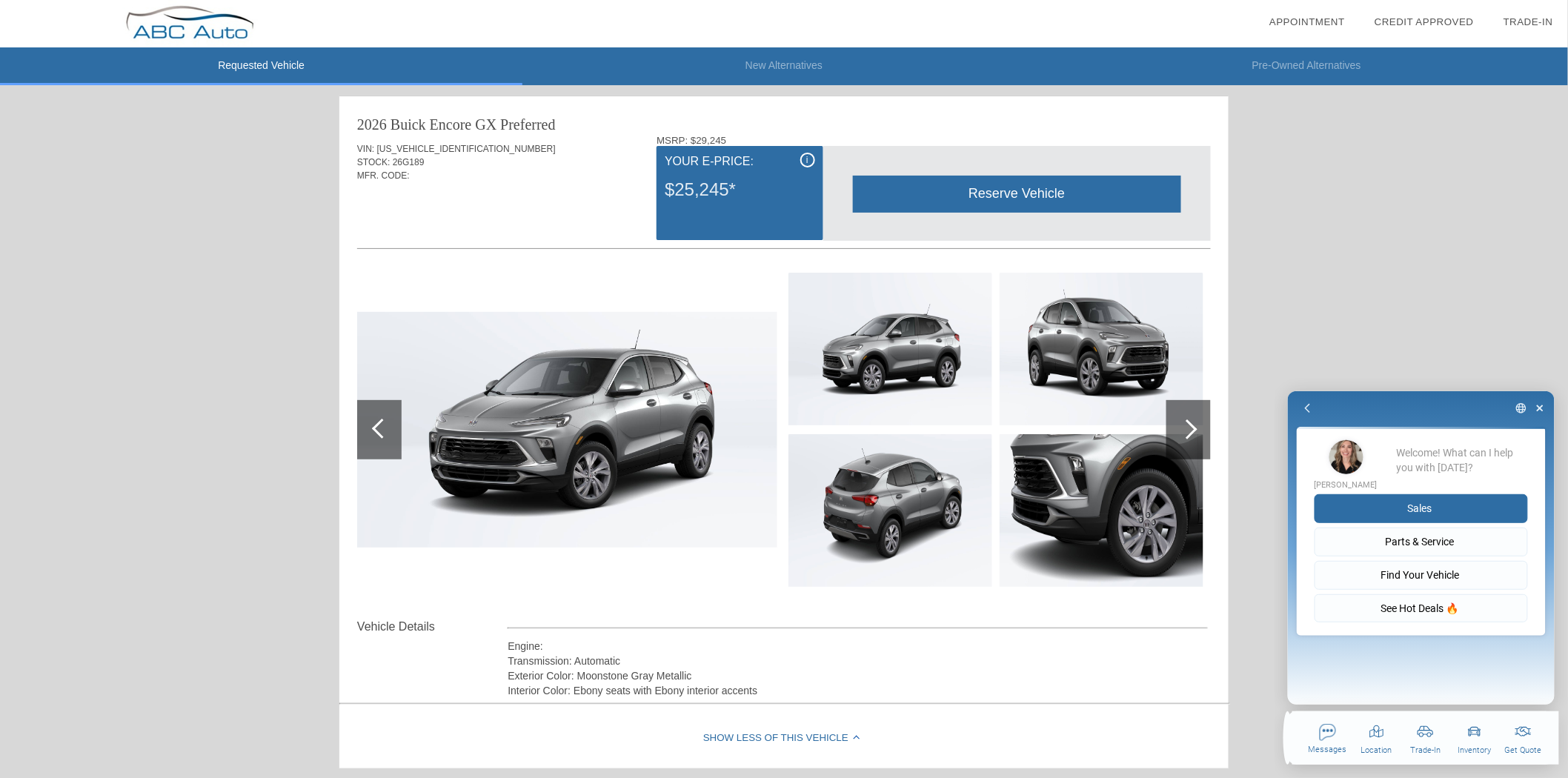
click at [1410, 505] on button "Sales" at bounding box center [1420, 507] width 214 height 29
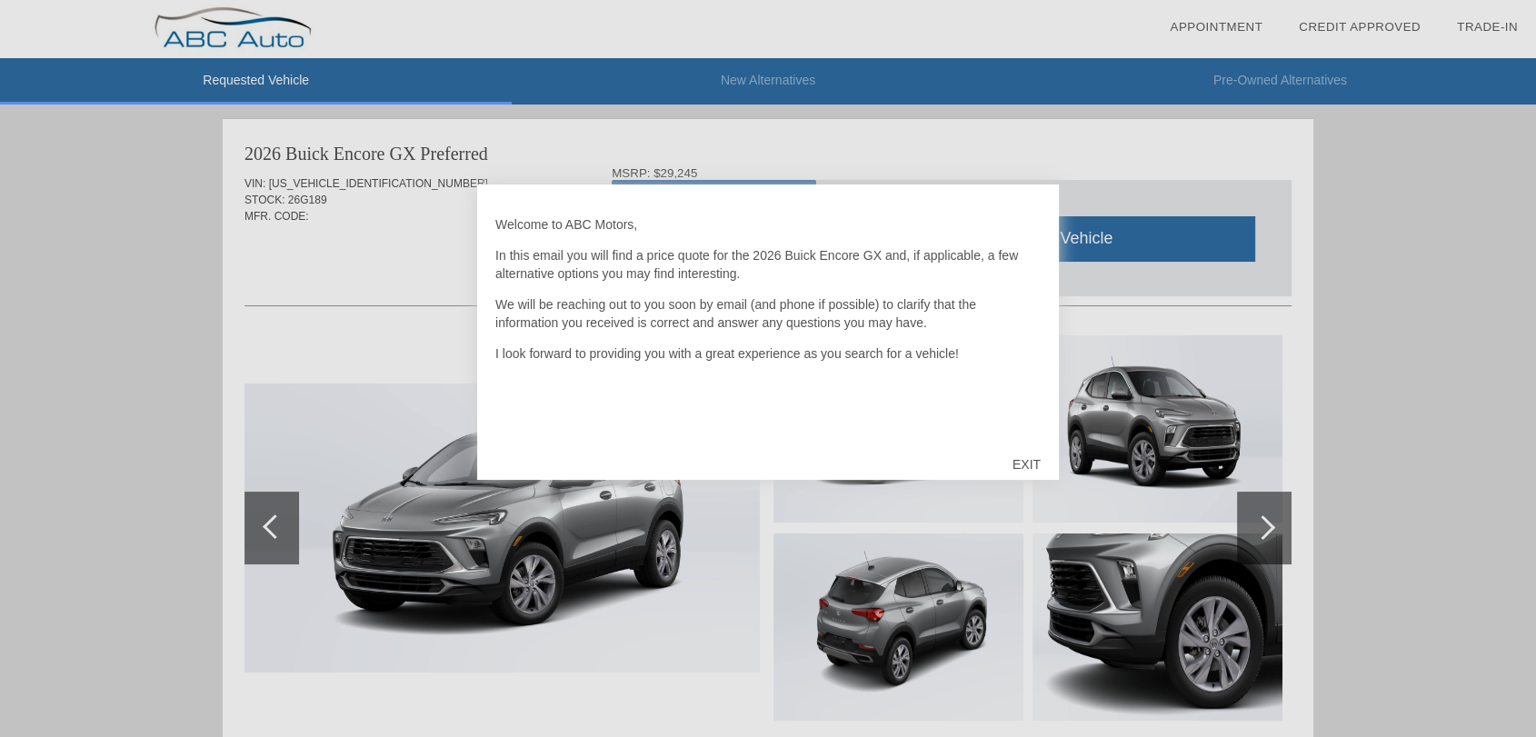
click at [1033, 459] on div "EXIT" at bounding box center [1026, 464] width 65 height 55
